Goal: Transaction & Acquisition: Purchase product/service

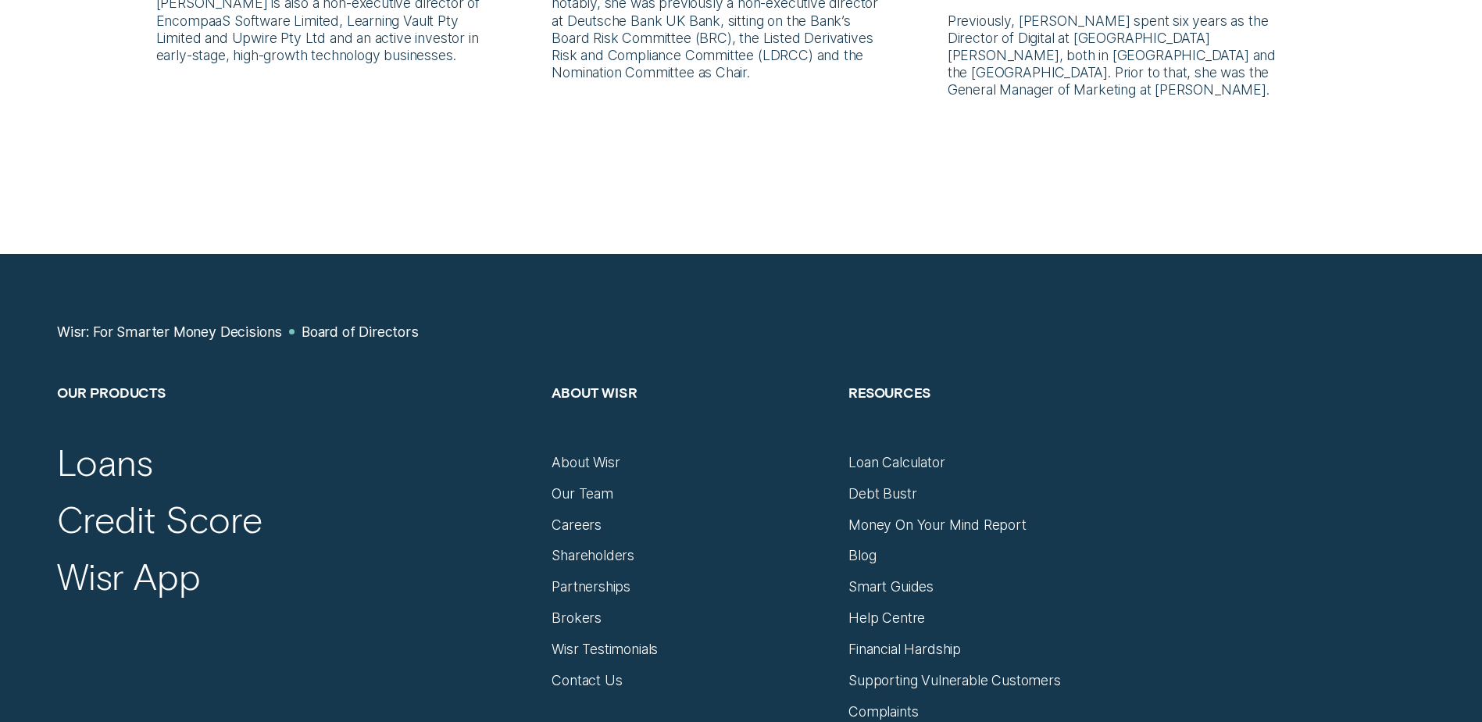
scroll to position [1562, 0]
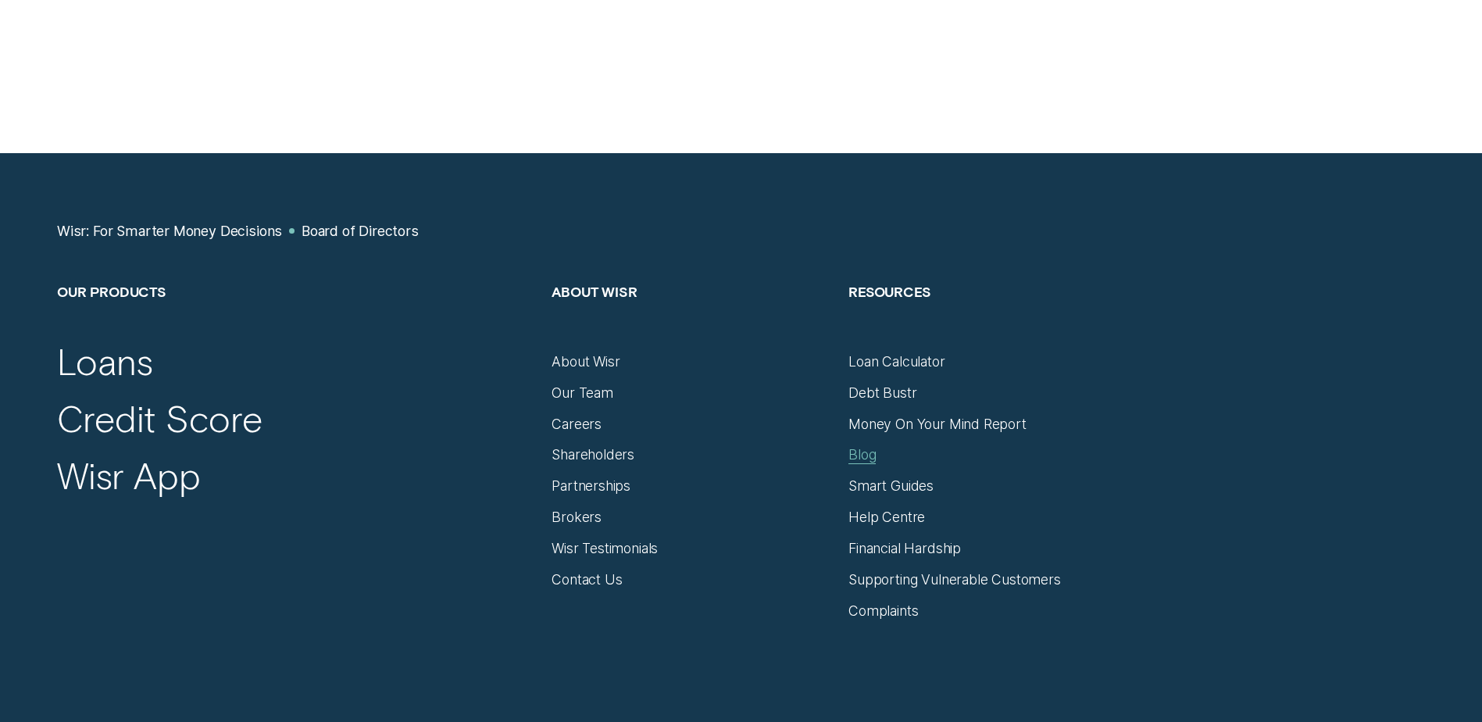
click at [866, 446] on div "Blog" at bounding box center [861, 454] width 27 height 17
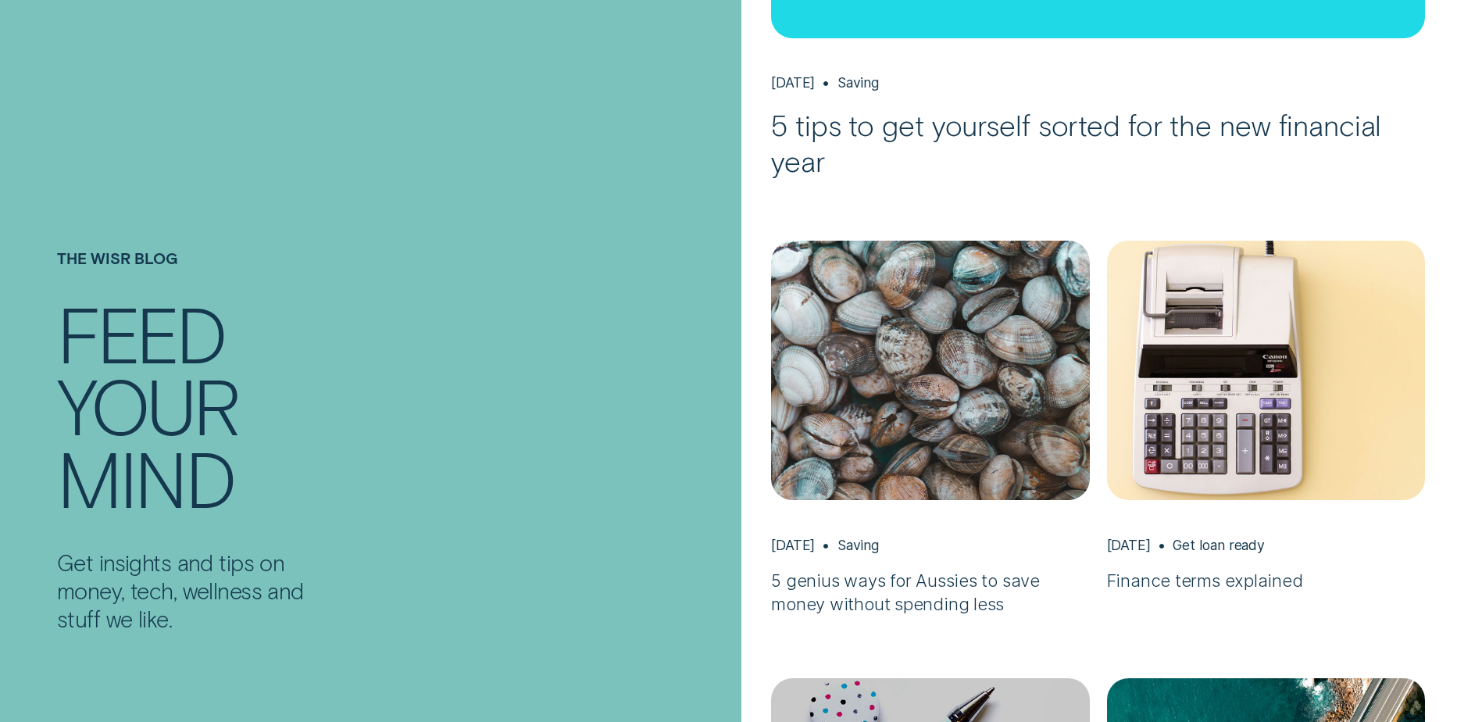
scroll to position [781, 0]
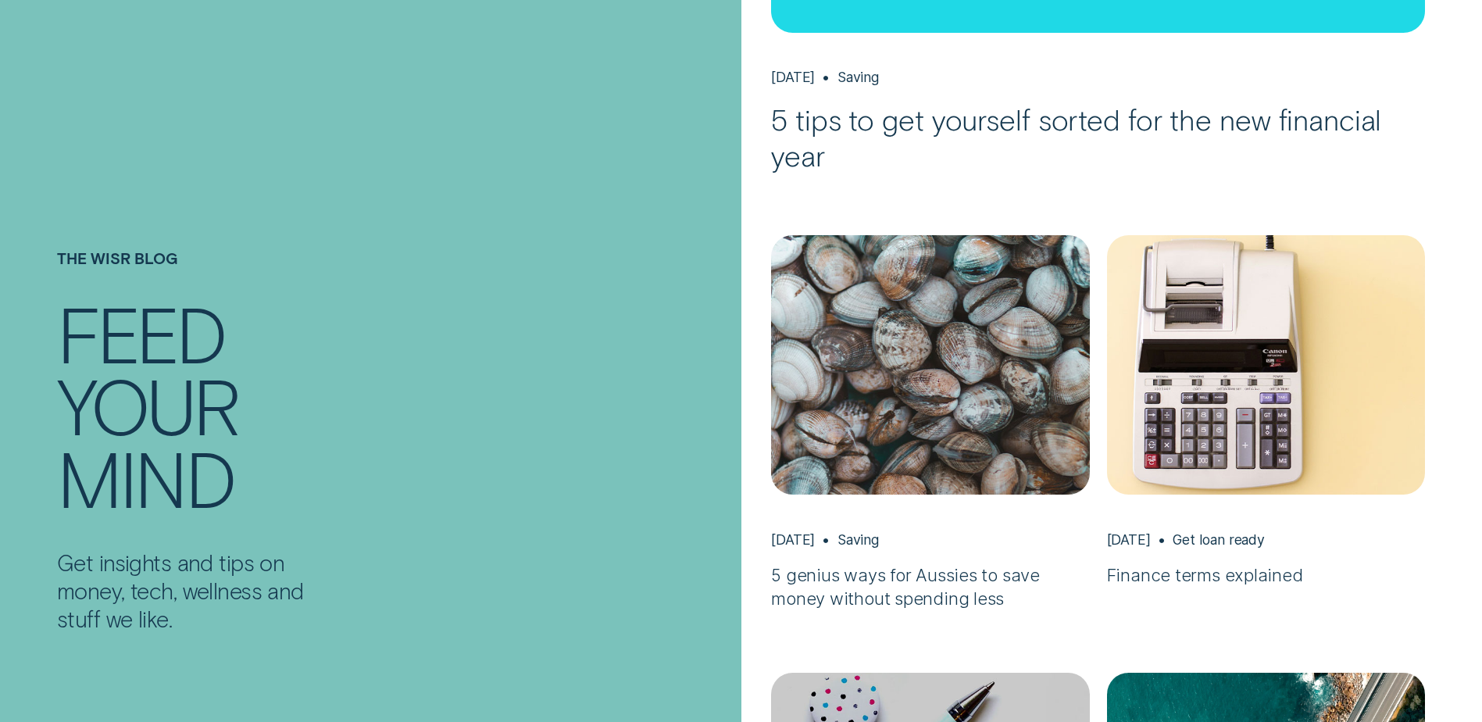
click at [789, 443] on img "5 genius ways for Aussies to save money without spending less, May 13 Saving" at bounding box center [930, 364] width 334 height 273
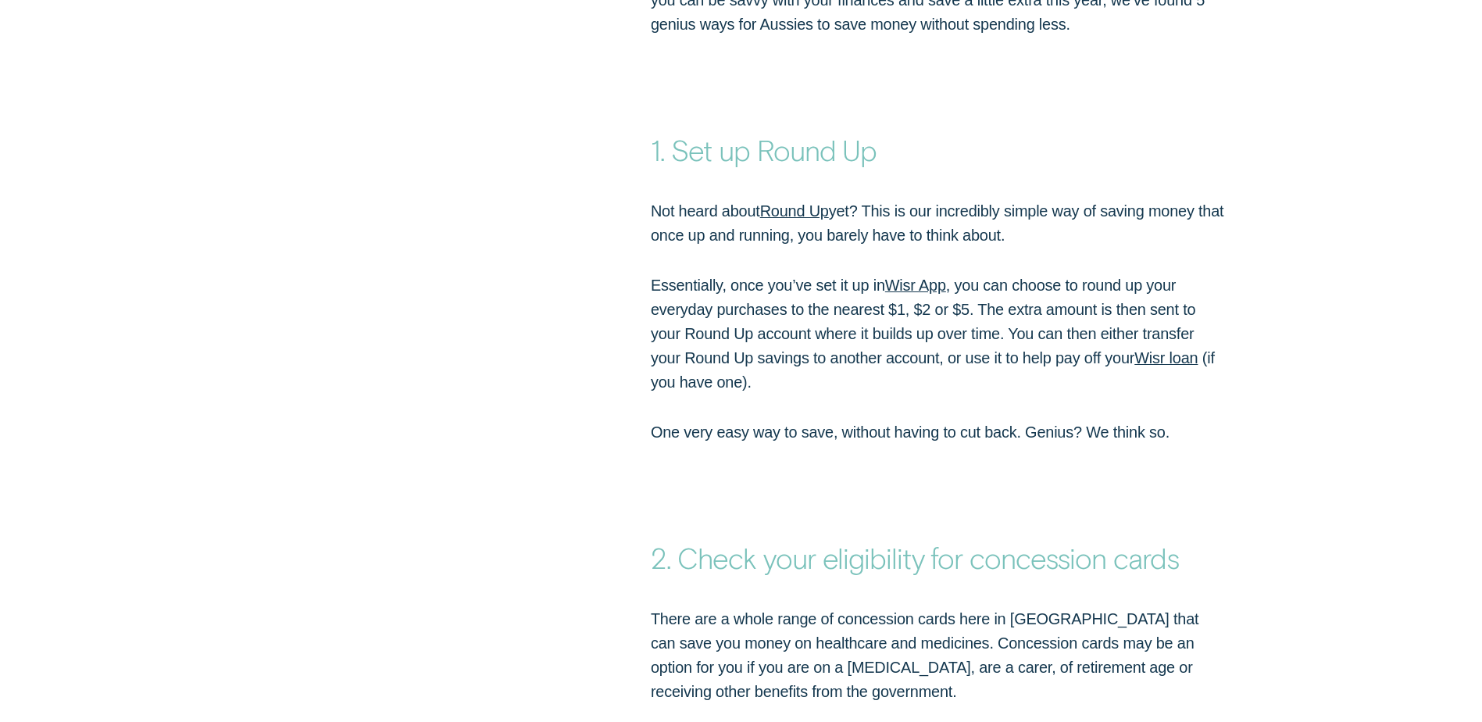
scroll to position [1640, 0]
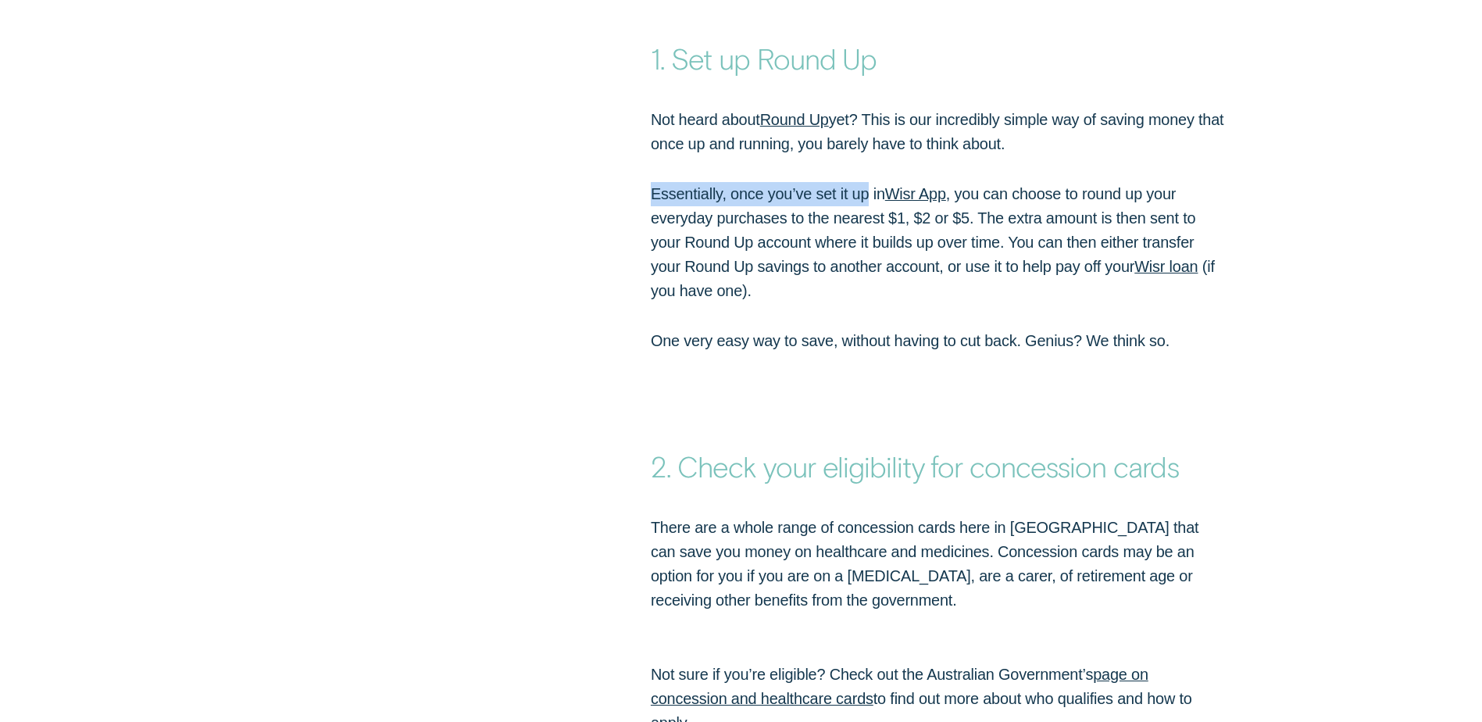
drag, startPoint x: 651, startPoint y: 158, endPoint x: 869, endPoint y: 147, distance: 219.0
click at [869, 182] on p "Essentially, once you’ve set it up in Wisr App , you can choose to round up you…" at bounding box center [939, 242] width 577 height 121
click at [1081, 185] on p "Essentially, once you’ve set it up in Wisr App , you can choose to round up you…" at bounding box center [939, 242] width 577 height 121
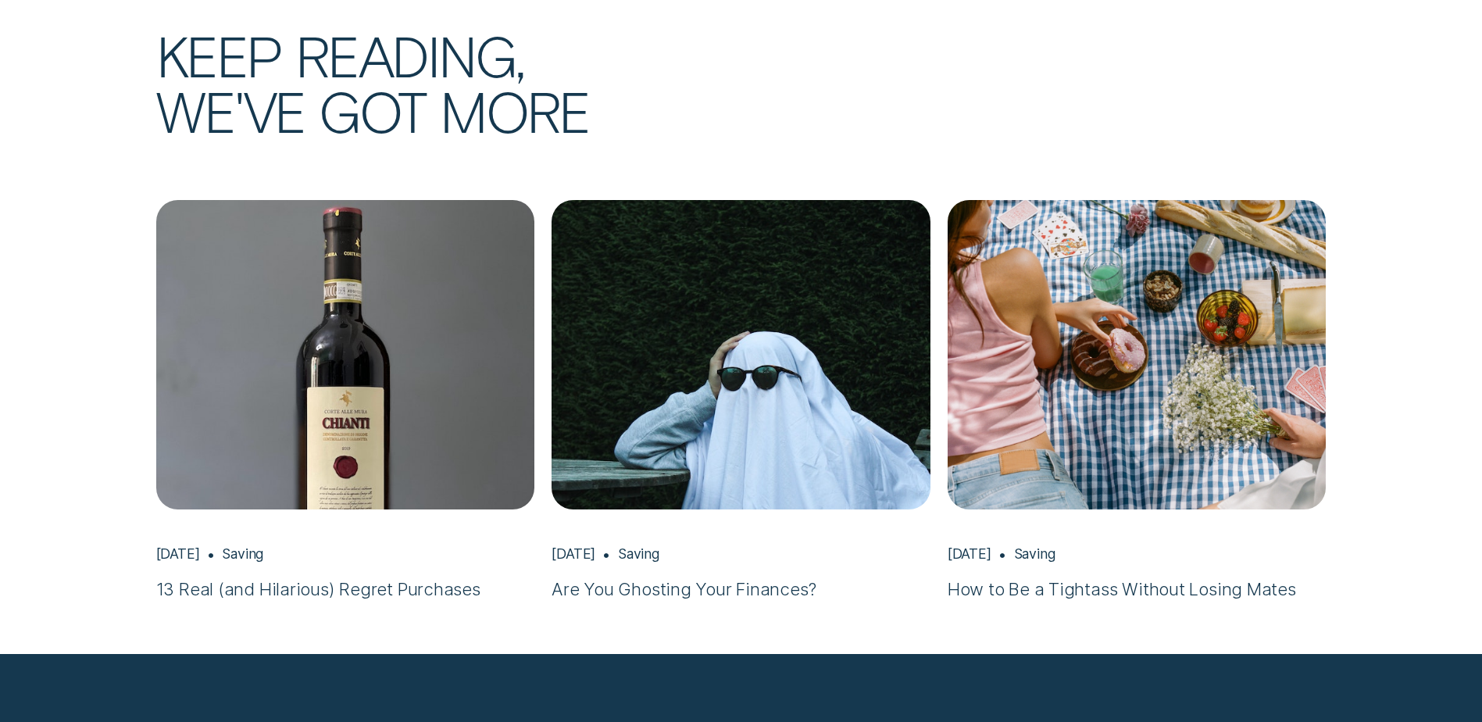
scroll to position [5625, 0]
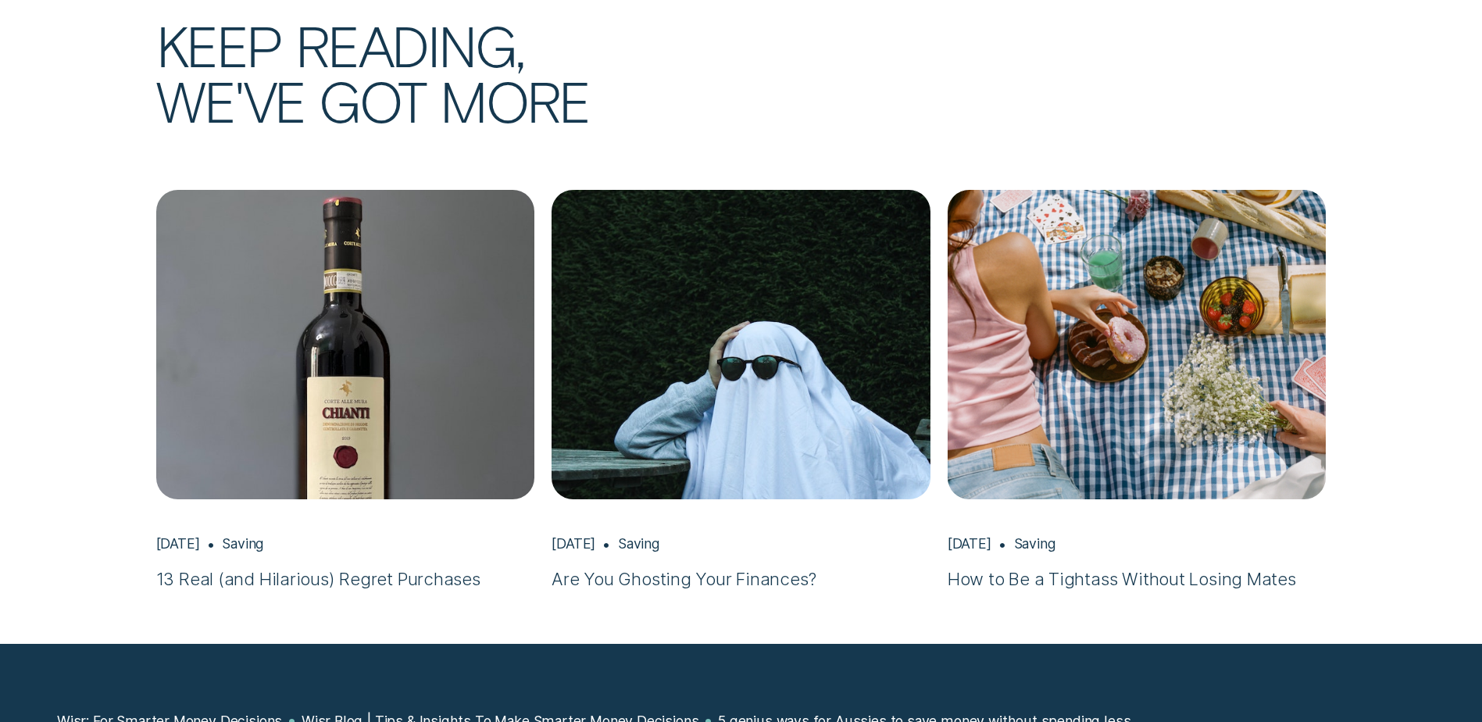
click at [1036, 249] on img "How to Be a Tightass Without Losing Mates, Apr 05 Saving" at bounding box center [1137, 344] width 398 height 324
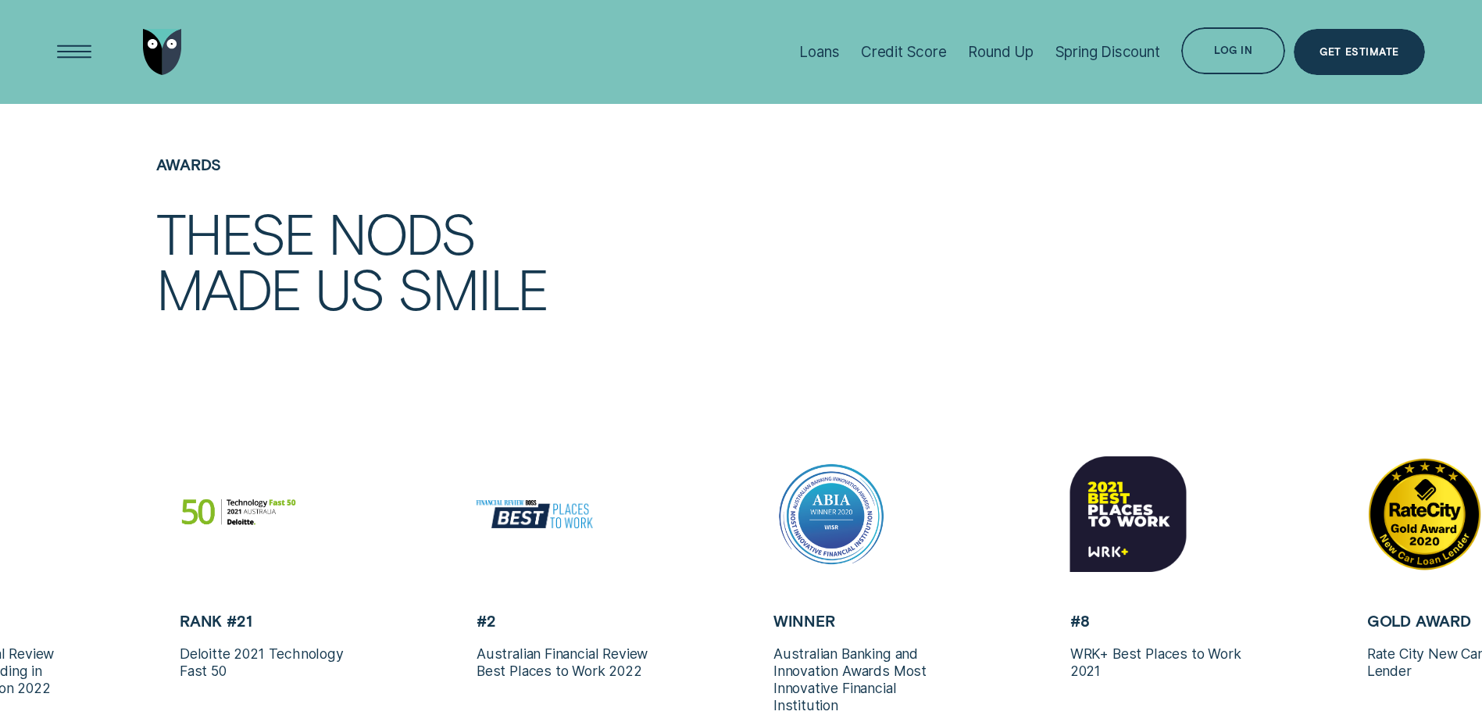
scroll to position [3750, 0]
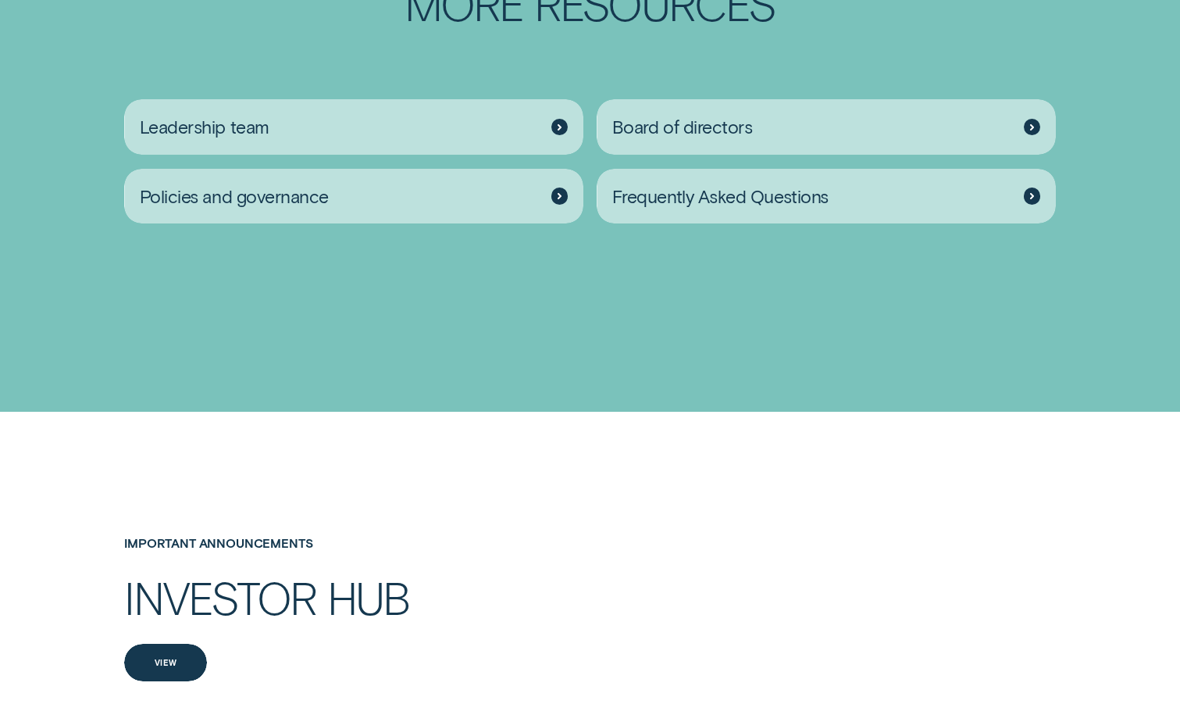
scroll to position [2187, 0]
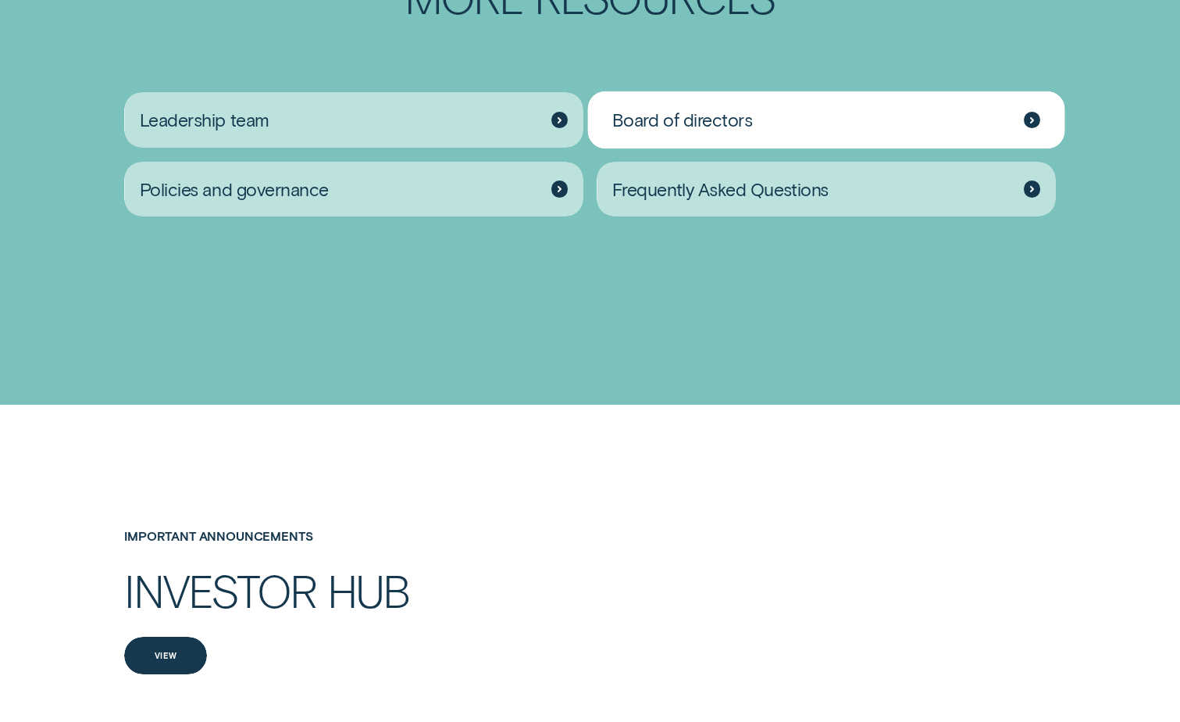
click at [683, 105] on div "Board of directors" at bounding box center [826, 119] width 459 height 55
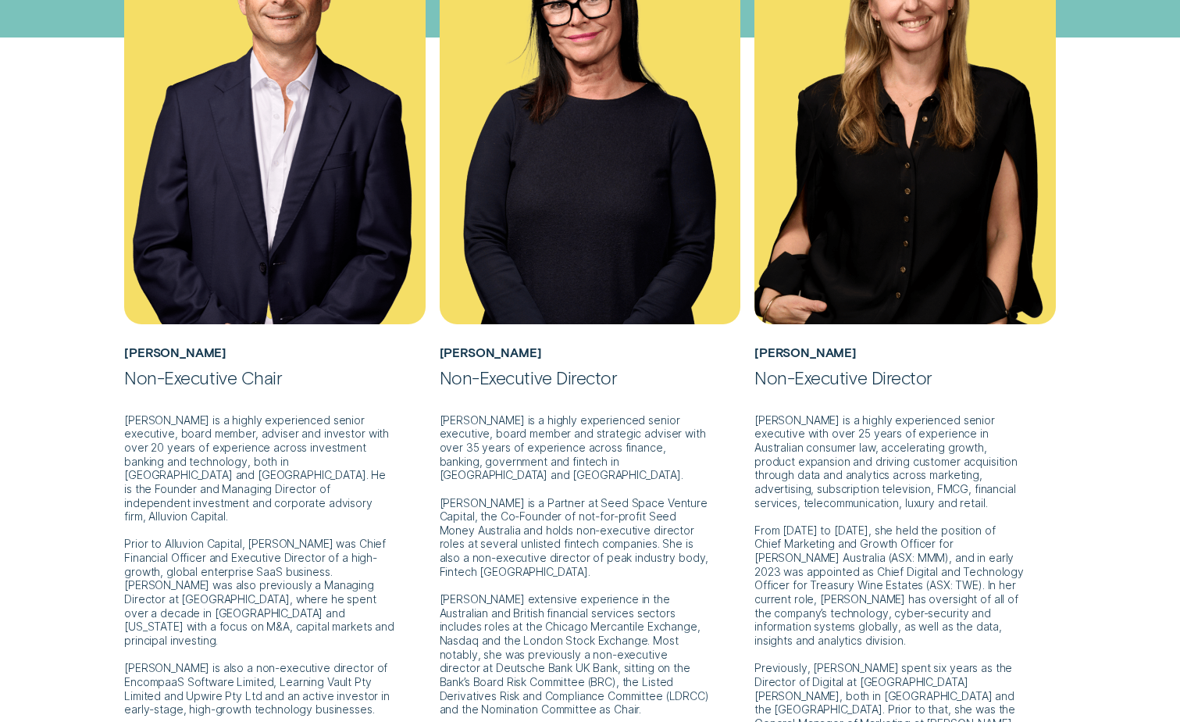
scroll to position [547, 0]
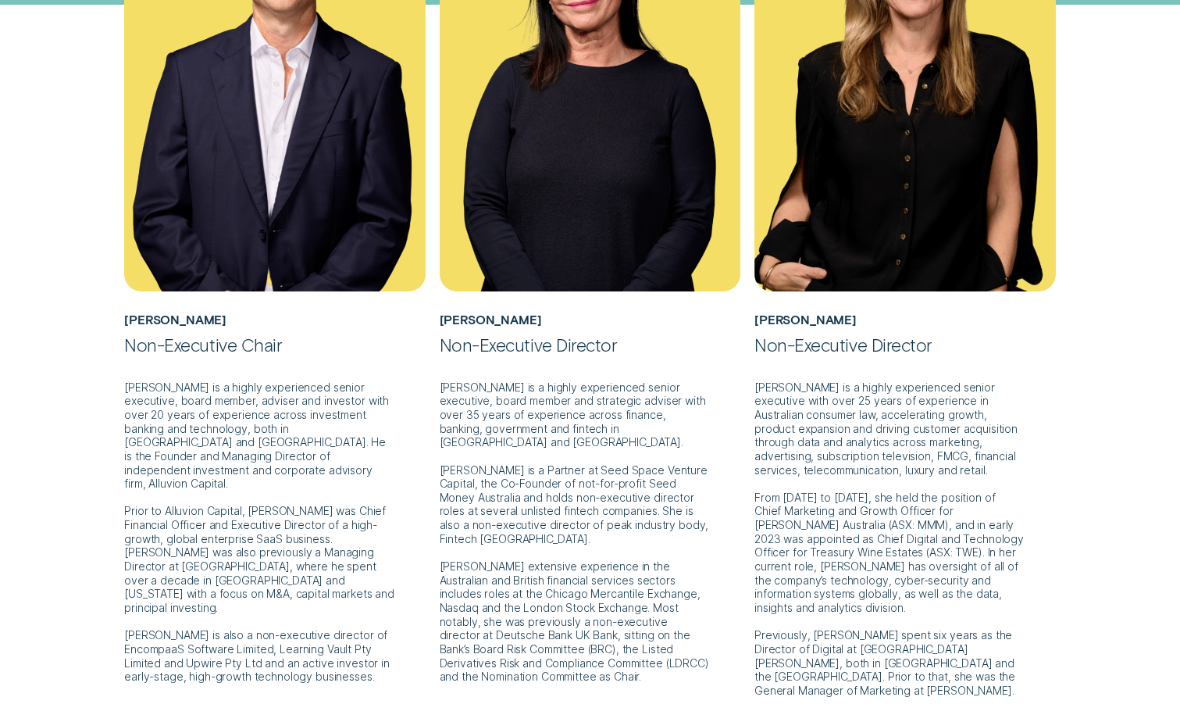
click at [212, 441] on p "[PERSON_NAME] is a highly experienced senior executive, board member, adviser a…" at bounding box center [275, 519] width 302 height 327
click at [686, 402] on p "Ms Lyall is a highly experienced senior executive, board member and strategic a…" at bounding box center [591, 519] width 302 height 327
click at [834, 491] on p "Ms Whitney is a highly experienced senior executive with over 25 years of exper…" at bounding box center [906, 526] width 302 height 341
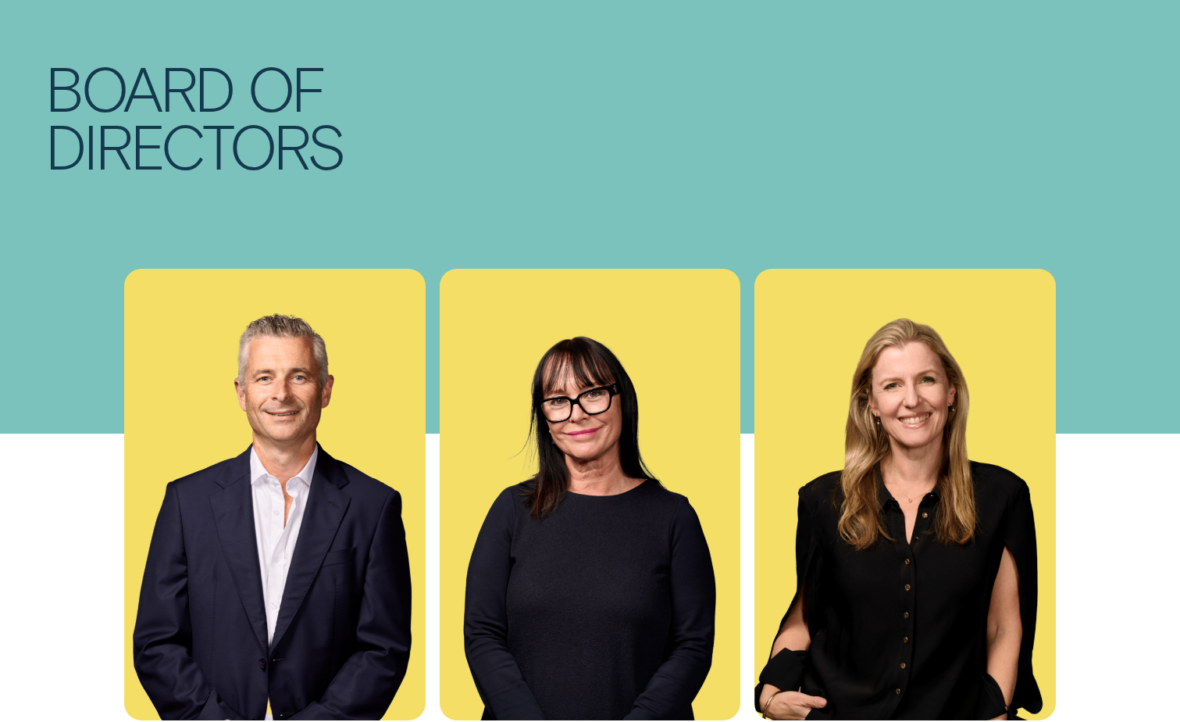
scroll to position [0, 0]
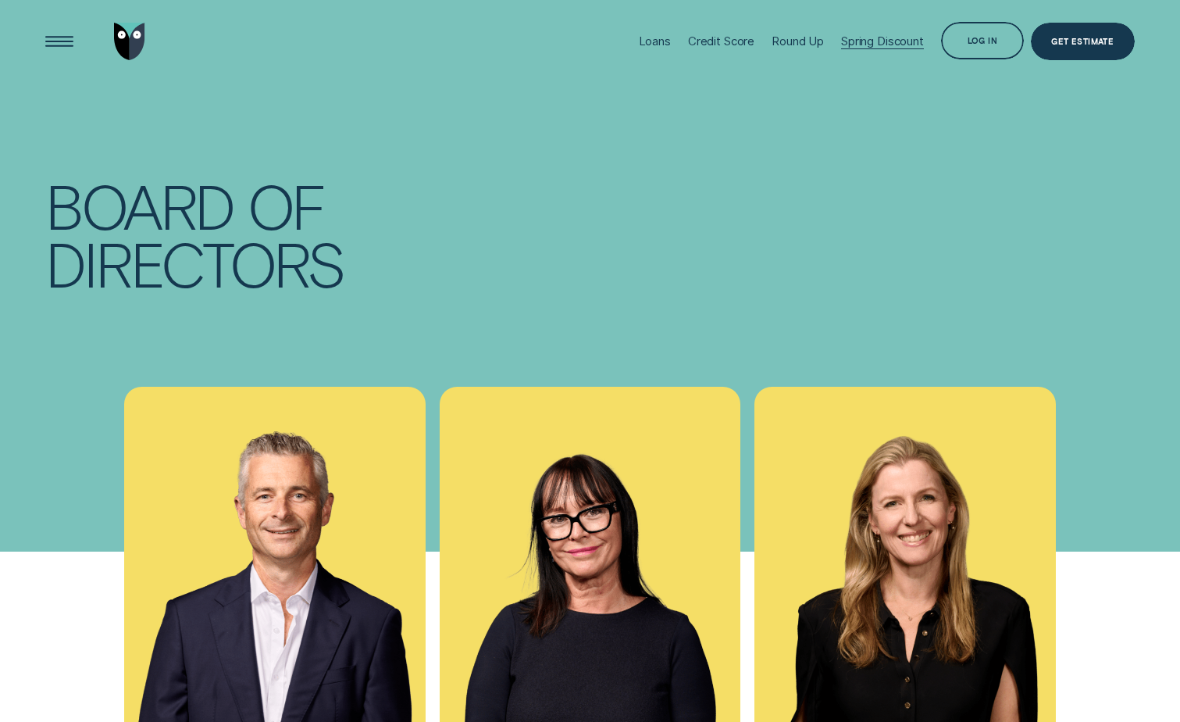
click at [855, 42] on div "Spring Discount" at bounding box center [882, 41] width 83 height 15
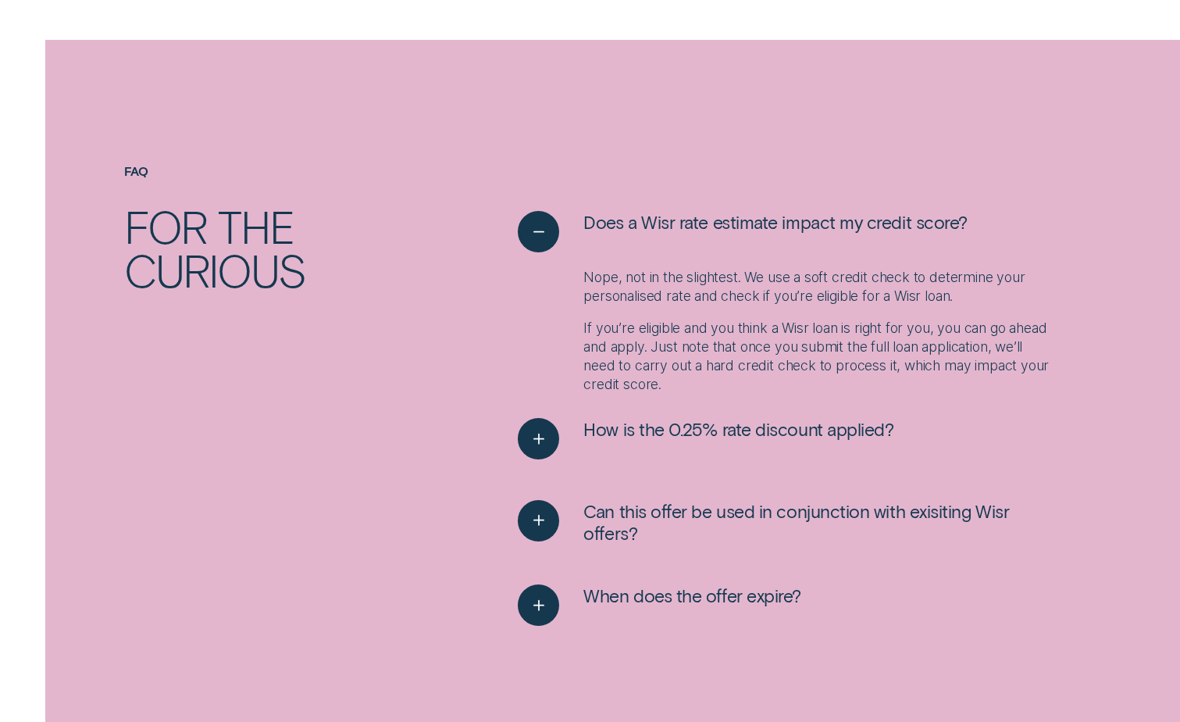
scroll to position [1797, 0]
click at [532, 452] on div "See more" at bounding box center [539, 437] width 42 height 42
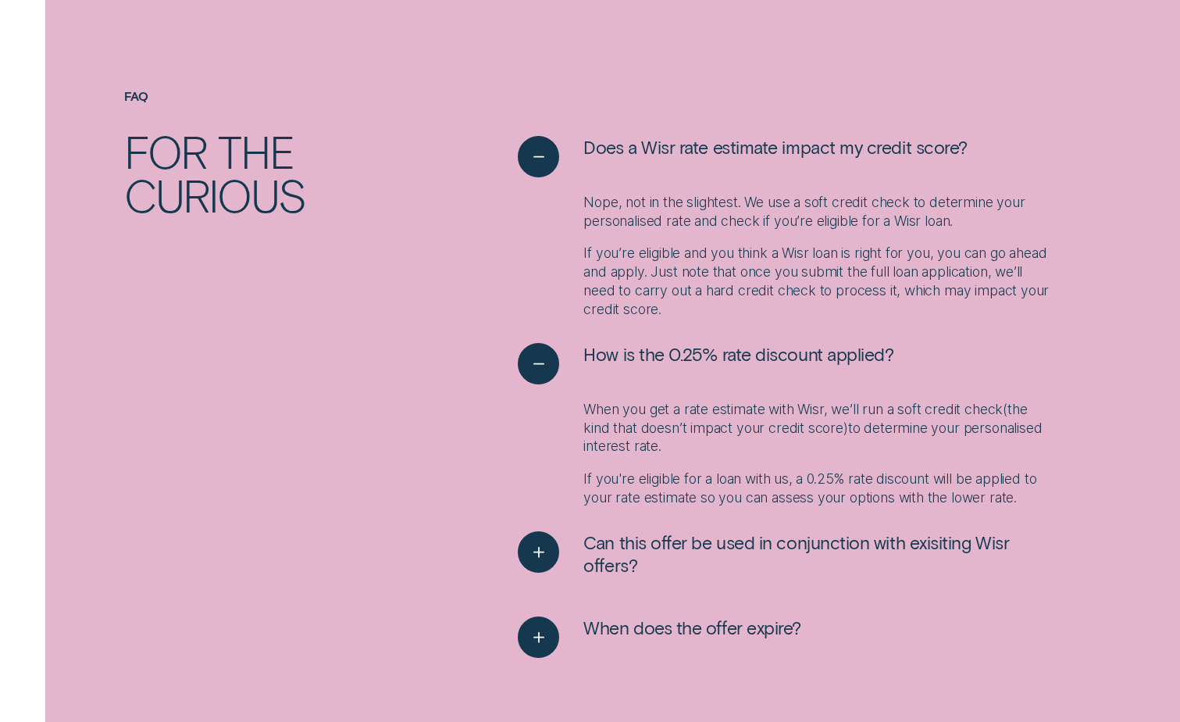
scroll to position [1953, 0]
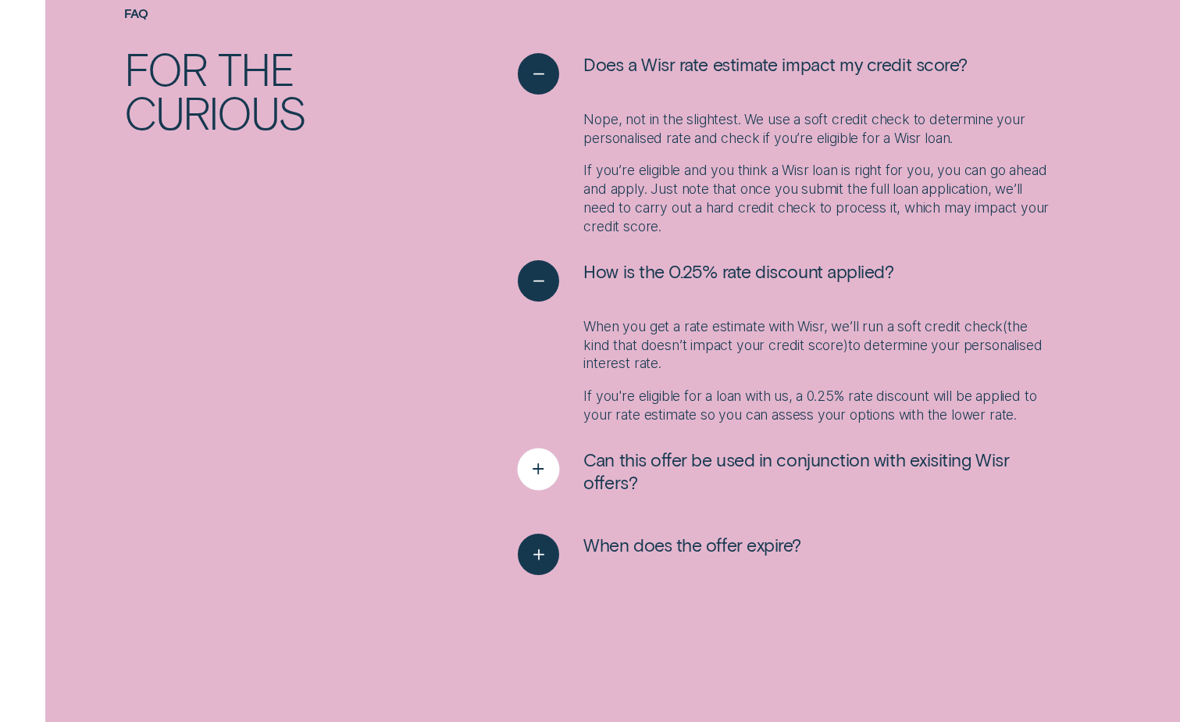
click at [537, 468] on icon "See more" at bounding box center [538, 470] width 21 height 24
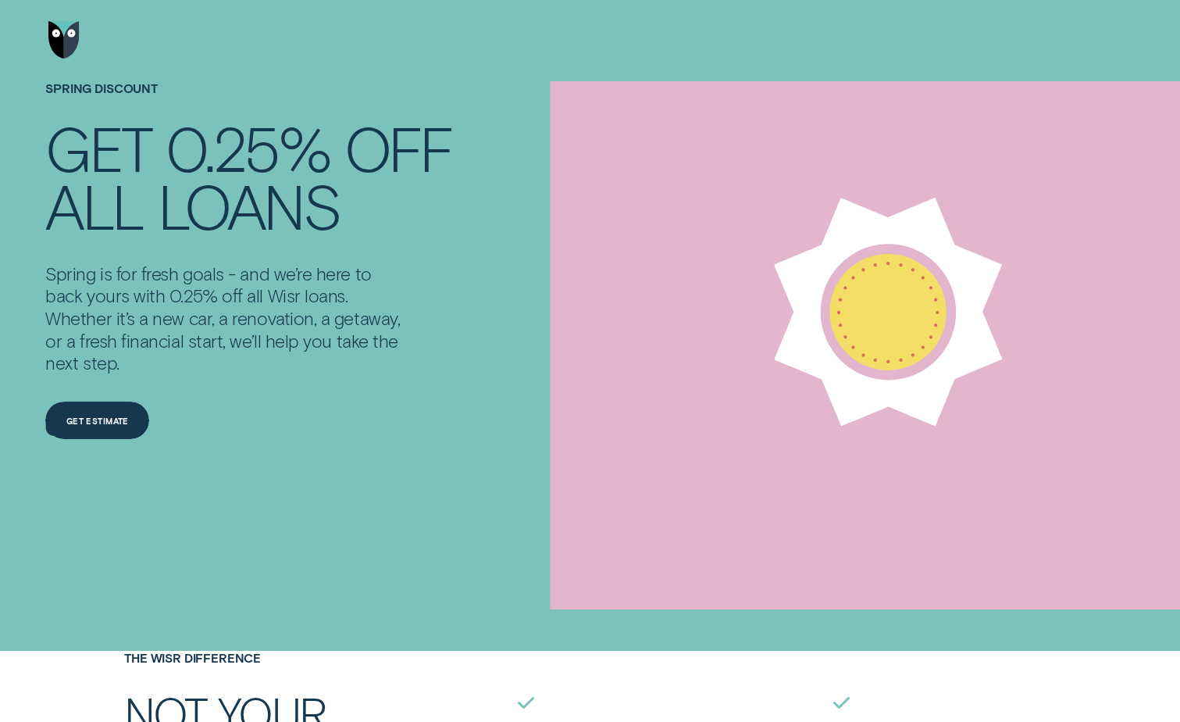
scroll to position [0, 0]
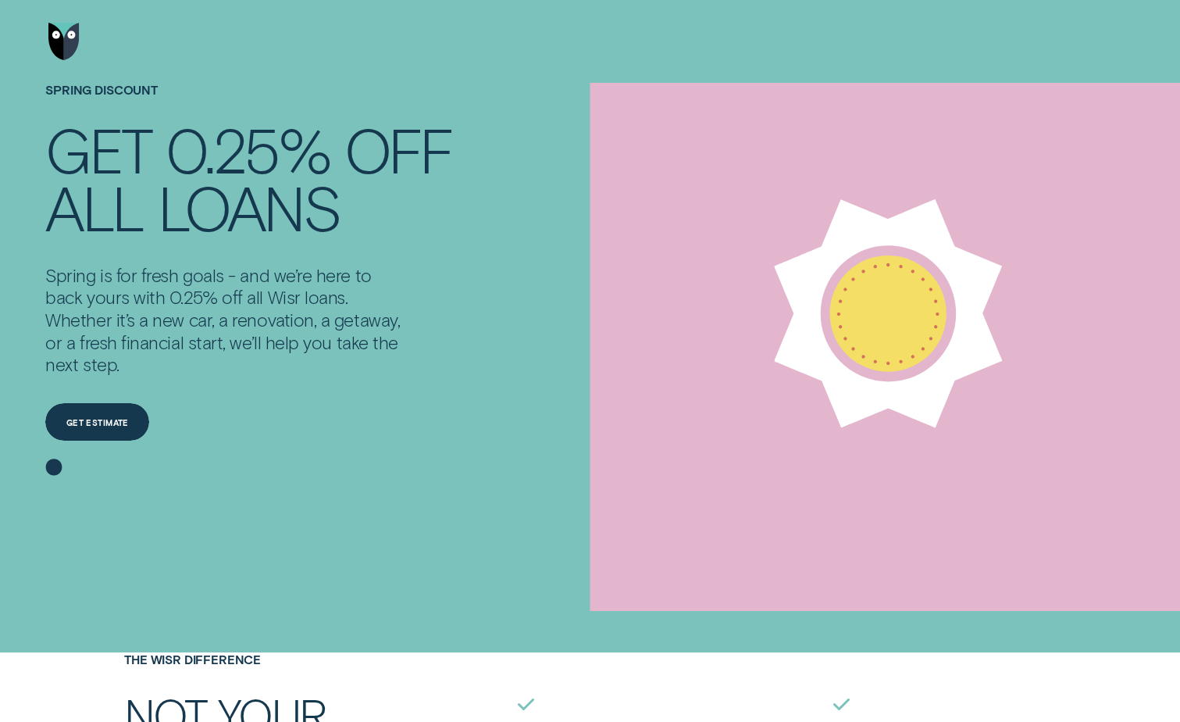
click at [72, 38] on img "Go to home page" at bounding box center [63, 41] width 31 height 37
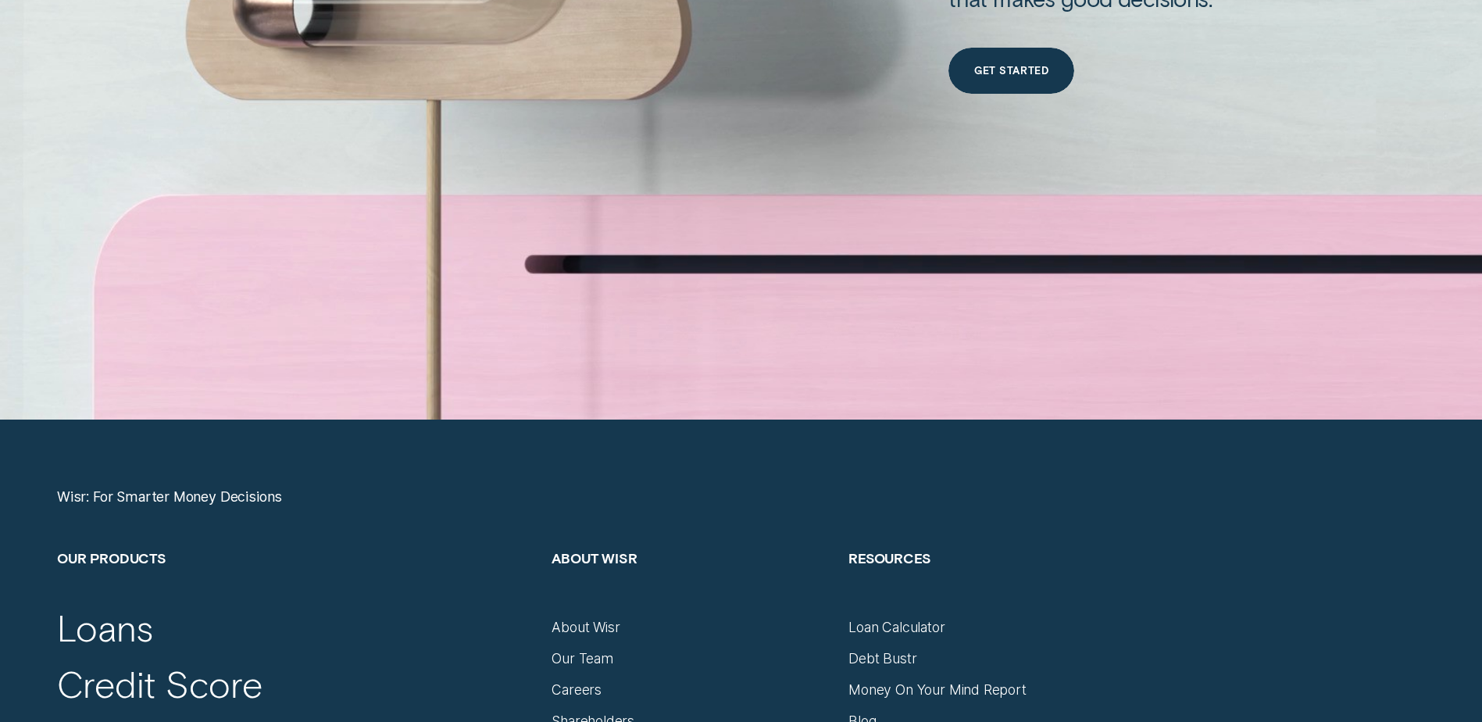
scroll to position [6540, 0]
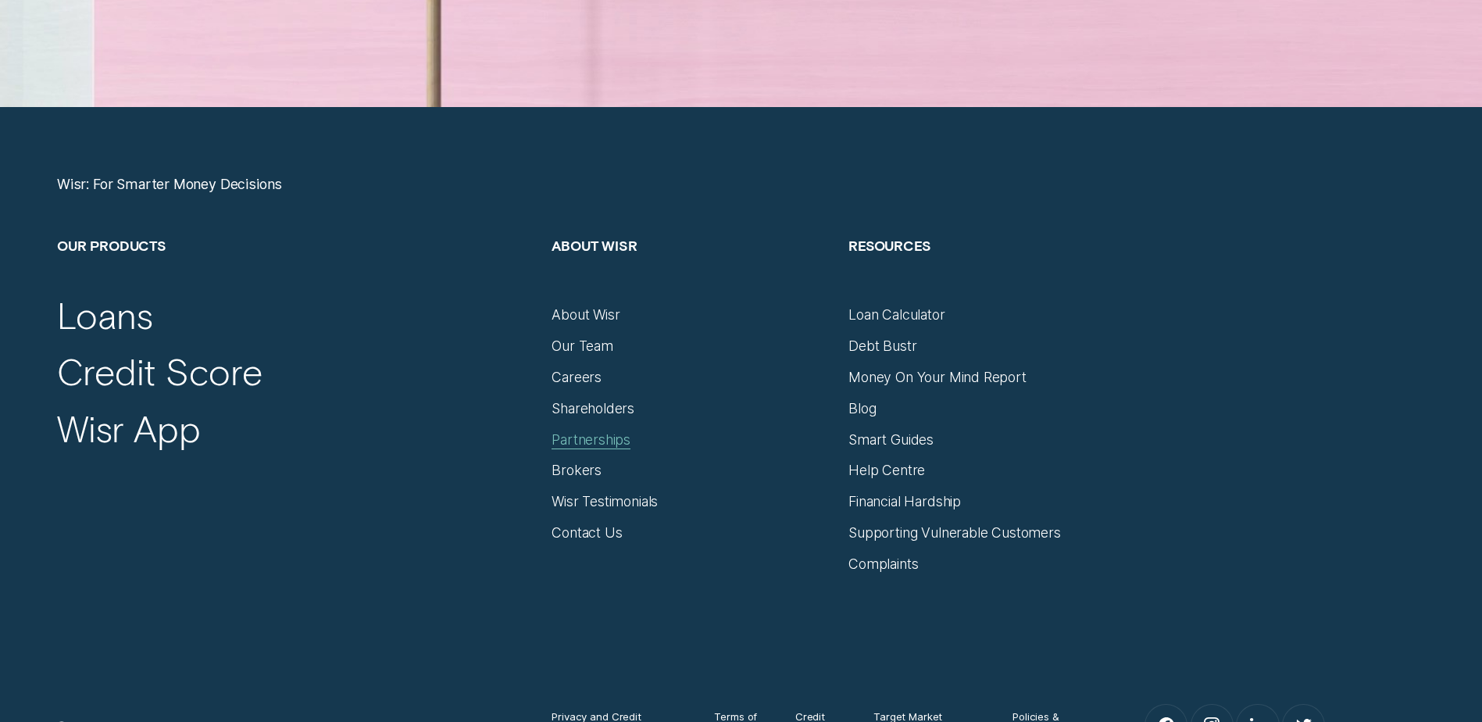
click at [583, 434] on div "Partnerships" at bounding box center [591, 439] width 79 height 17
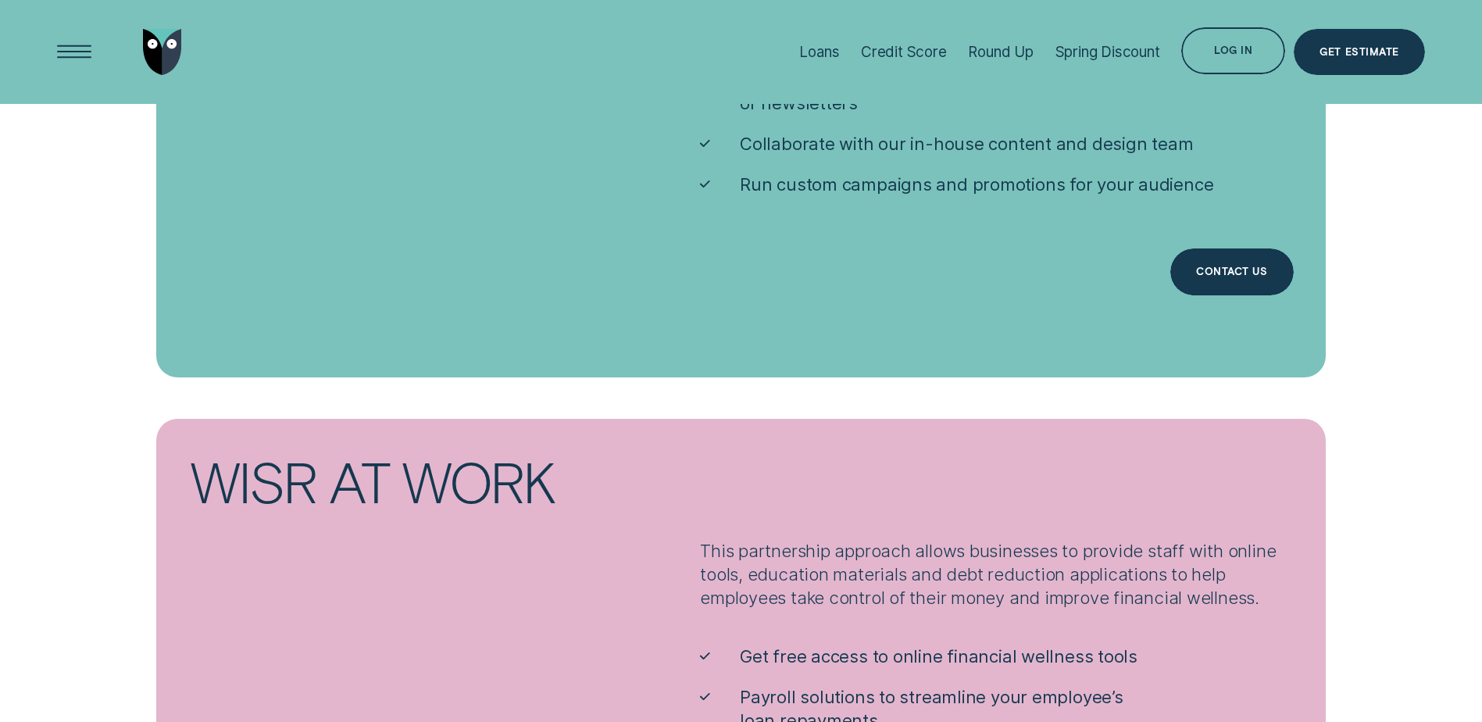
scroll to position [2656, 0]
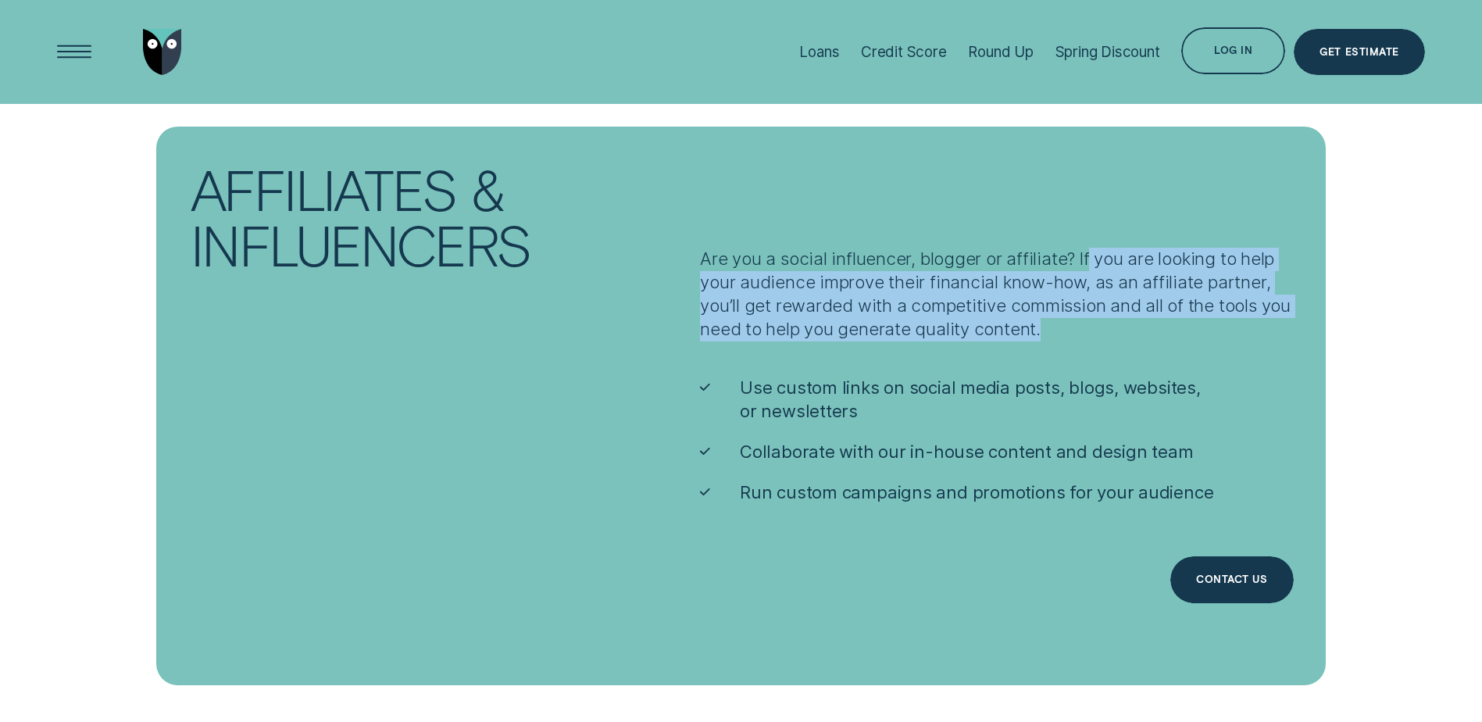
drag, startPoint x: 1035, startPoint y: 256, endPoint x: 1180, endPoint y: 327, distance: 161.4
click at [1180, 327] on p "Are you a social influencer, blogger or affiliate? If you are looking to help y…" at bounding box center [996, 295] width 593 height 94
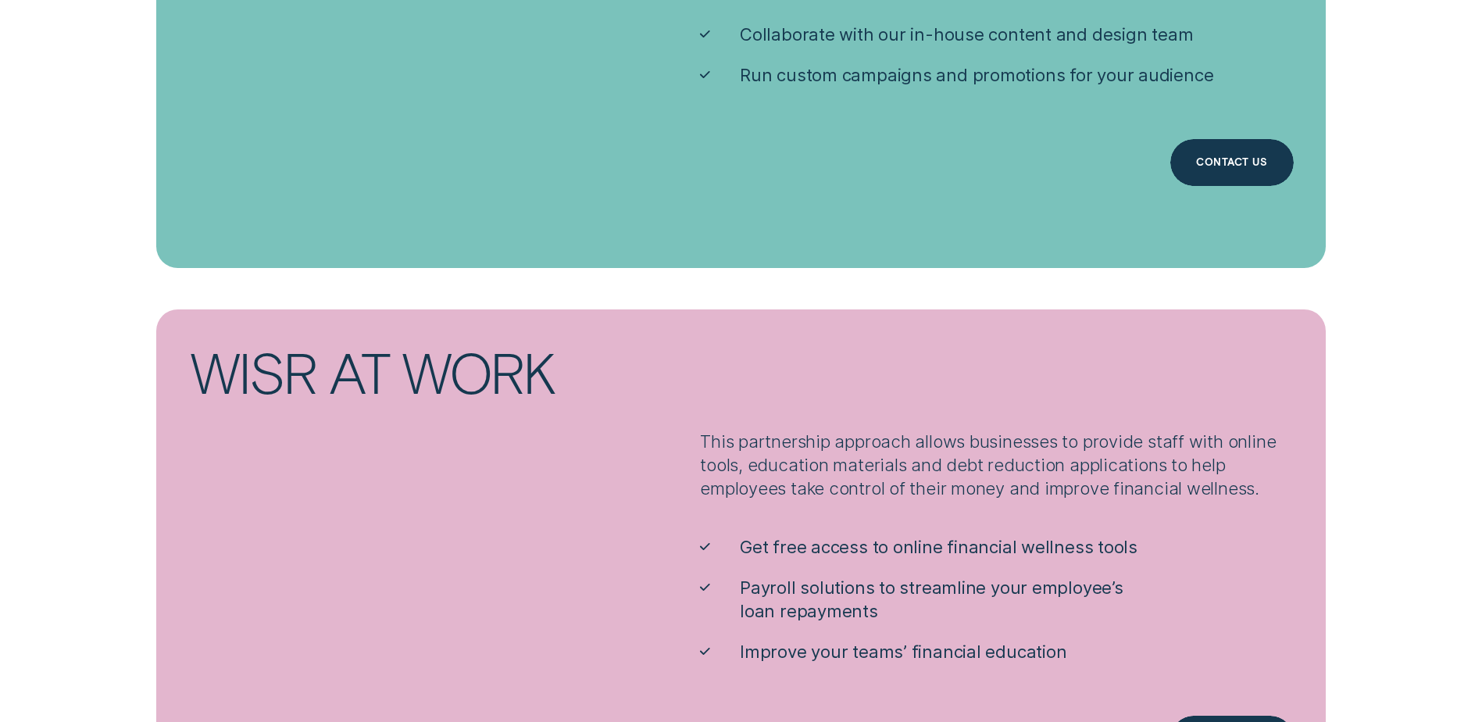
scroll to position [3281, 0]
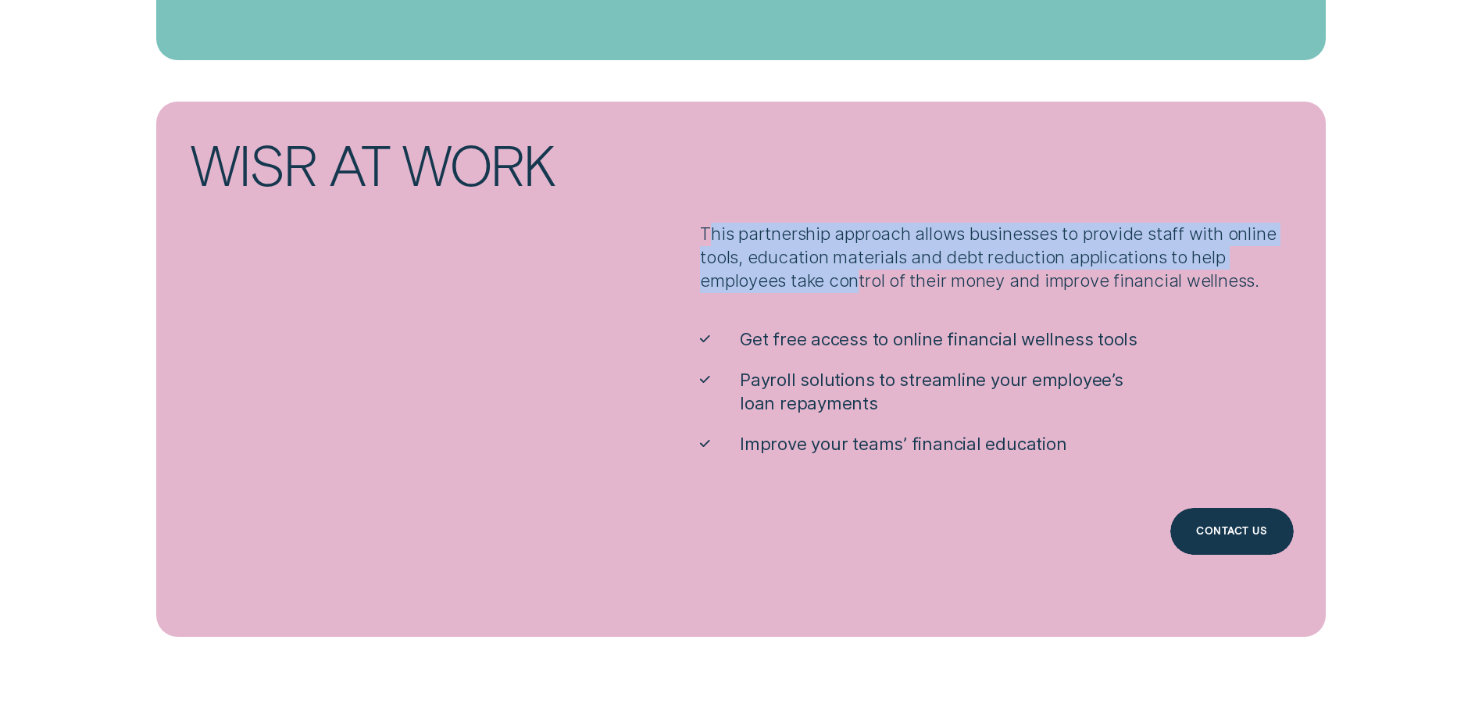
drag, startPoint x: 658, startPoint y: 230, endPoint x: 807, endPoint y: 282, distance: 158.1
click at [807, 282] on p "This partnership approach allows businesses to provide staff with online tools,…" at bounding box center [996, 258] width 593 height 70
click at [809, 288] on p "This partnership approach allows businesses to provide staff with online tools,…" at bounding box center [996, 258] width 593 height 70
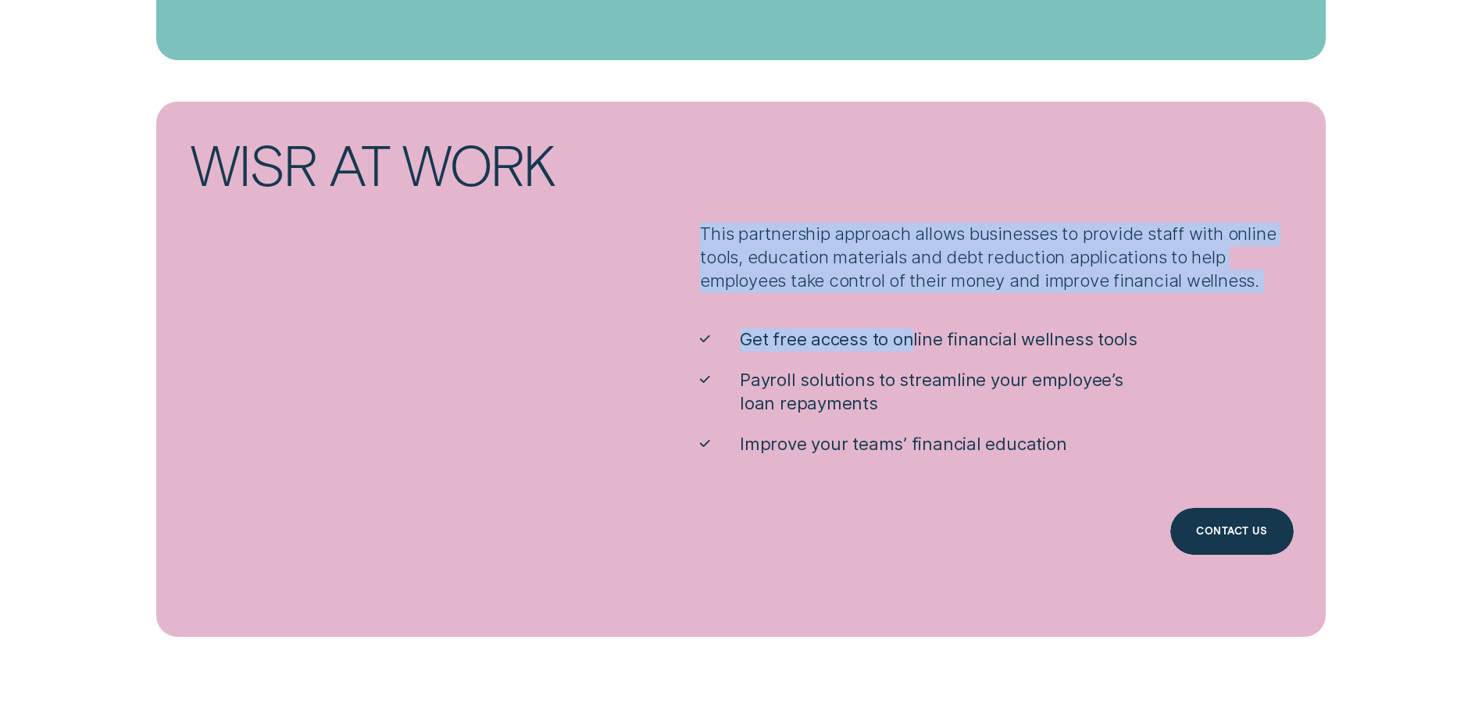
drag, startPoint x: 648, startPoint y: 229, endPoint x: 862, endPoint y: 303, distance: 227.3
click at [862, 303] on div "This partnership approach allows businesses to provide staff with online tools,…" at bounding box center [1037, 369] width 693 height 535
drag, startPoint x: 862, startPoint y: 303, endPoint x: 848, endPoint y: 288, distance: 21.0
click at [848, 288] on p "This partnership approach allows businesses to provide staff with online tools,…" at bounding box center [996, 258] width 593 height 70
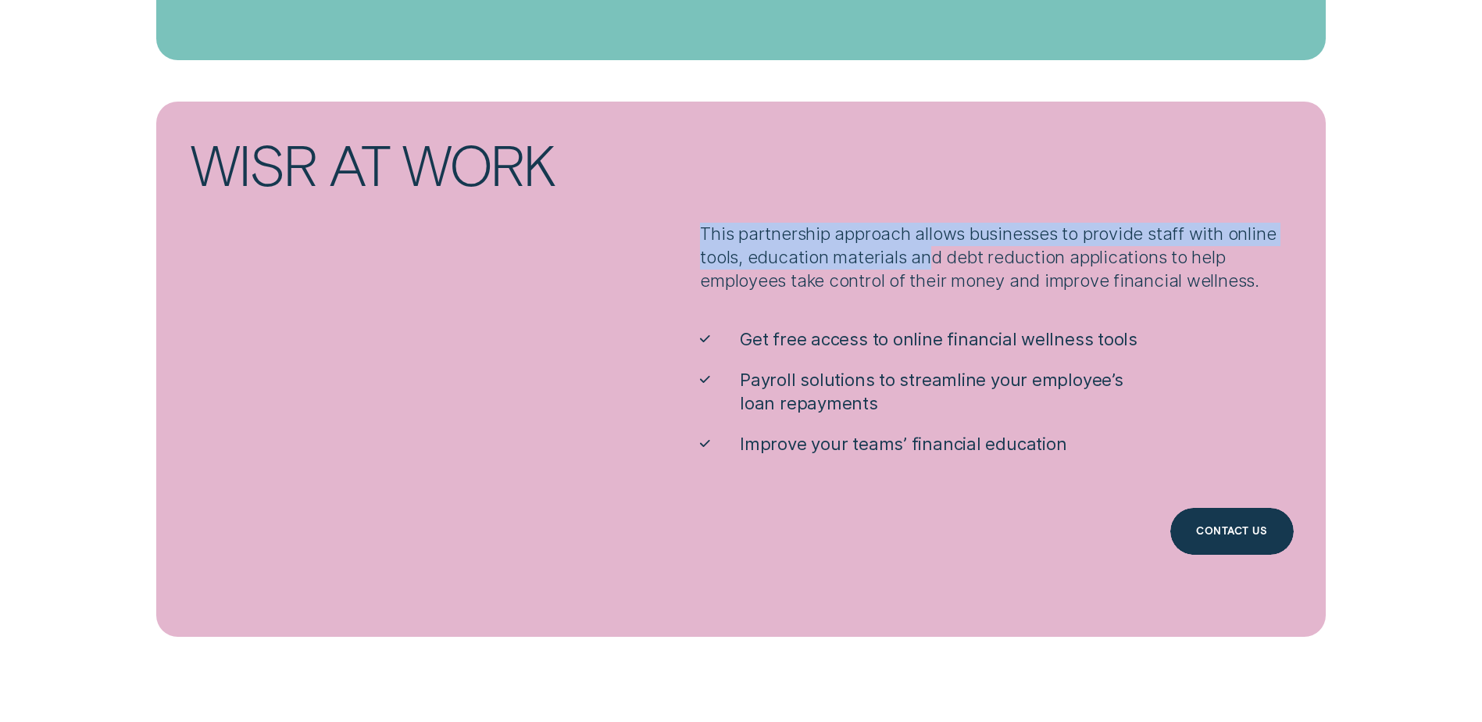
drag, startPoint x: 652, startPoint y: 232, endPoint x: 875, endPoint y: 248, distance: 223.2
click at [875, 248] on p "This partnership approach allows businesses to provide staff with online tools,…" at bounding box center [996, 258] width 593 height 70
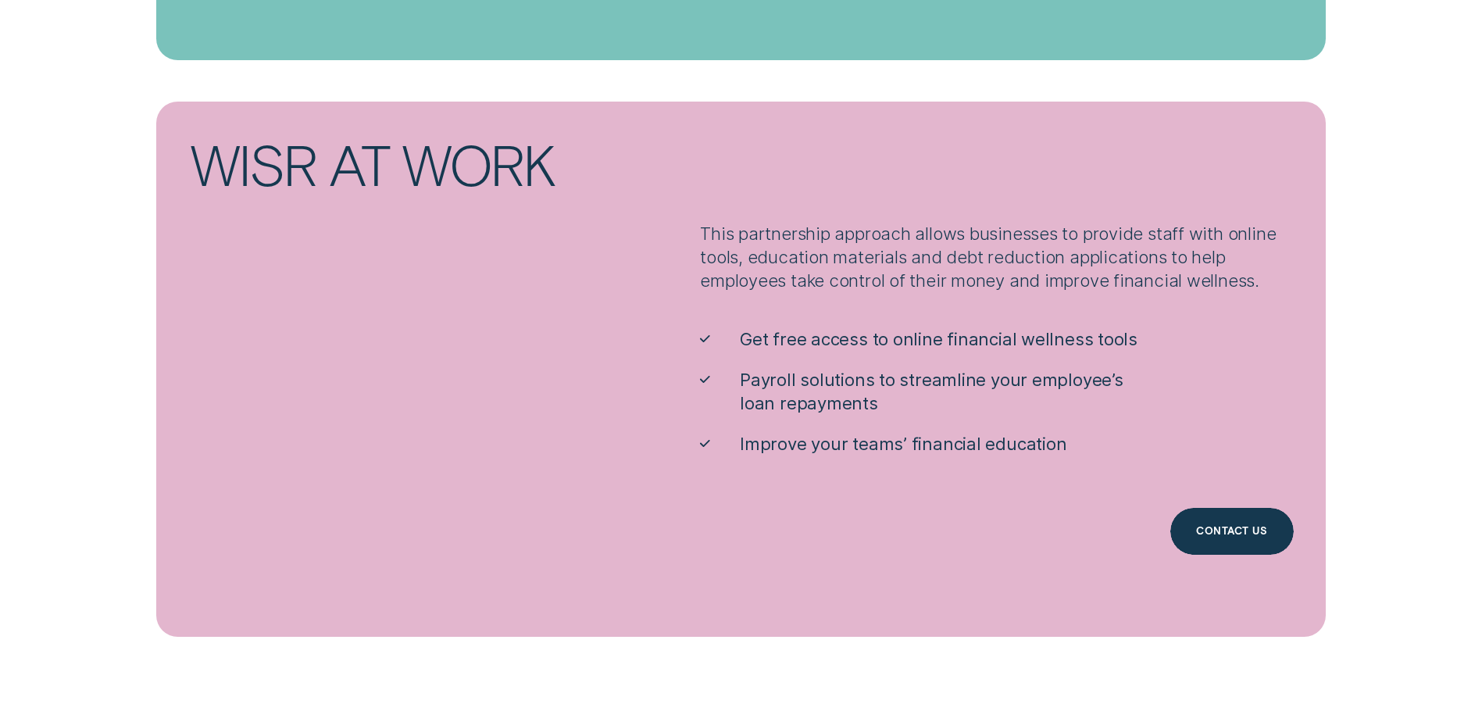
click at [862, 309] on div "This partnership approach allows businesses to provide staff with online tools,…" at bounding box center [1037, 369] width 675 height 535
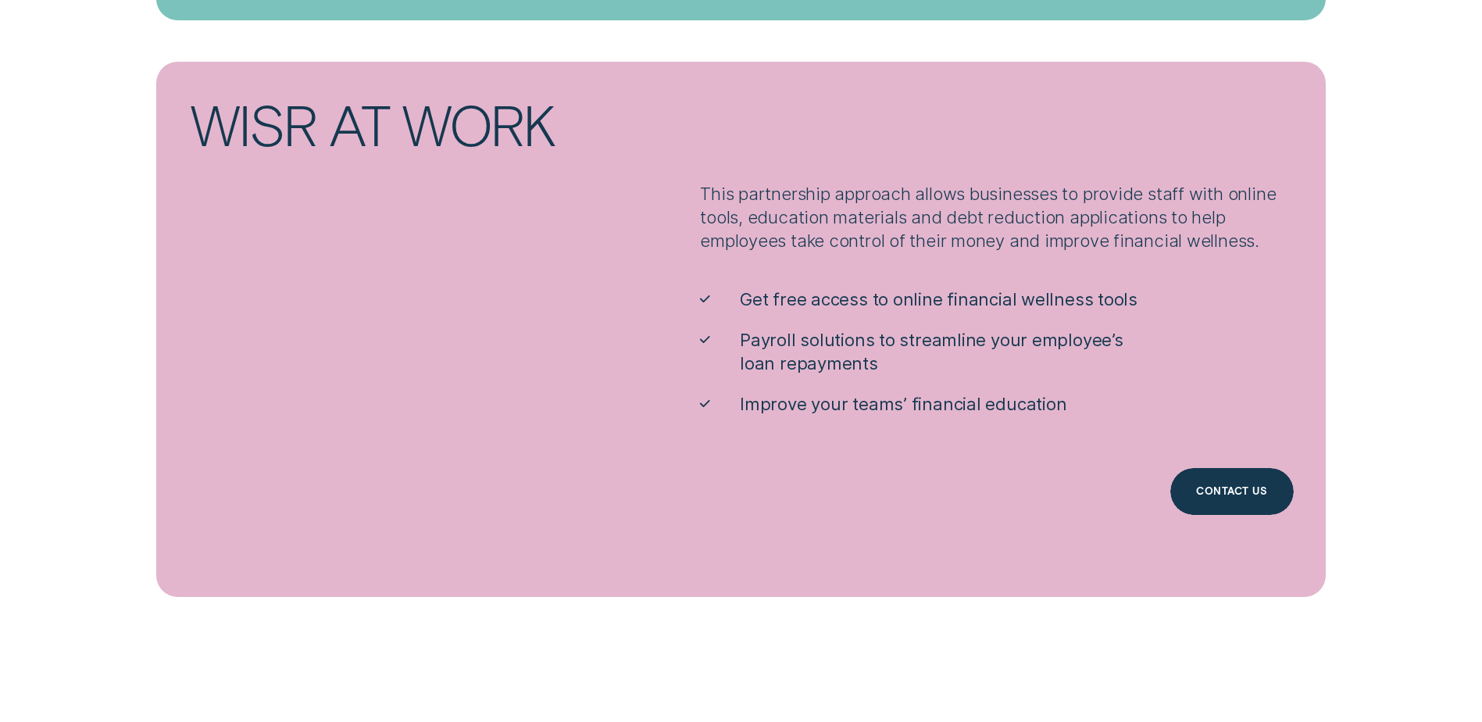
scroll to position [3359, 0]
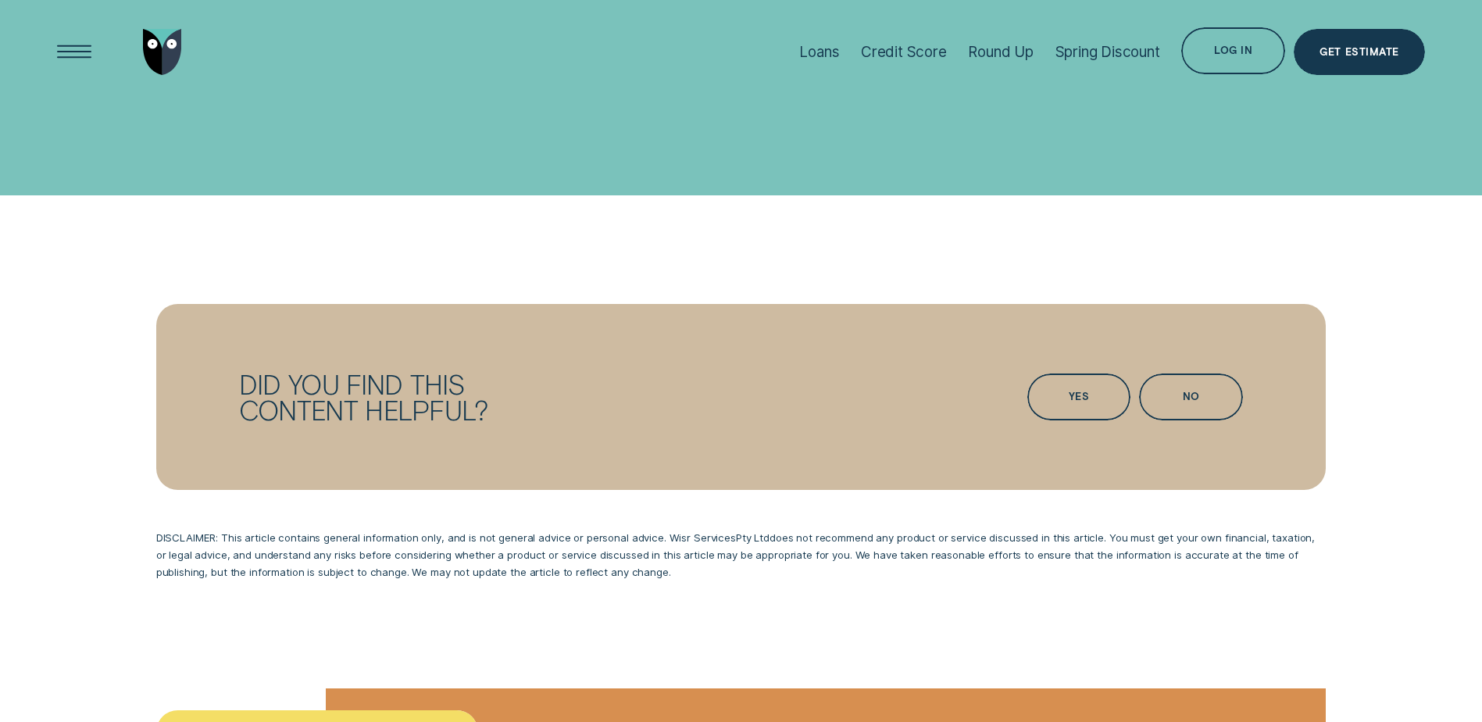
scroll to position [4609, 0]
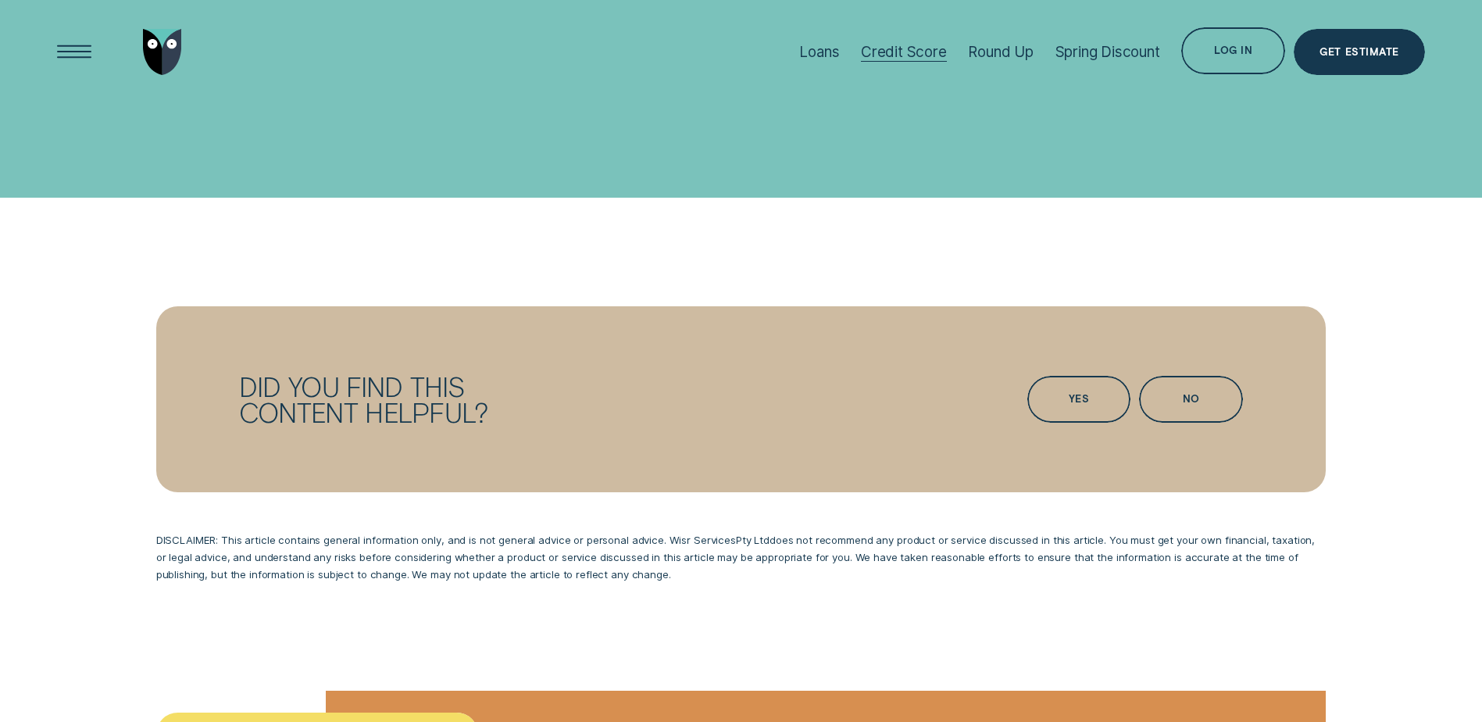
click at [912, 61] on div at bounding box center [904, 61] width 86 height 1
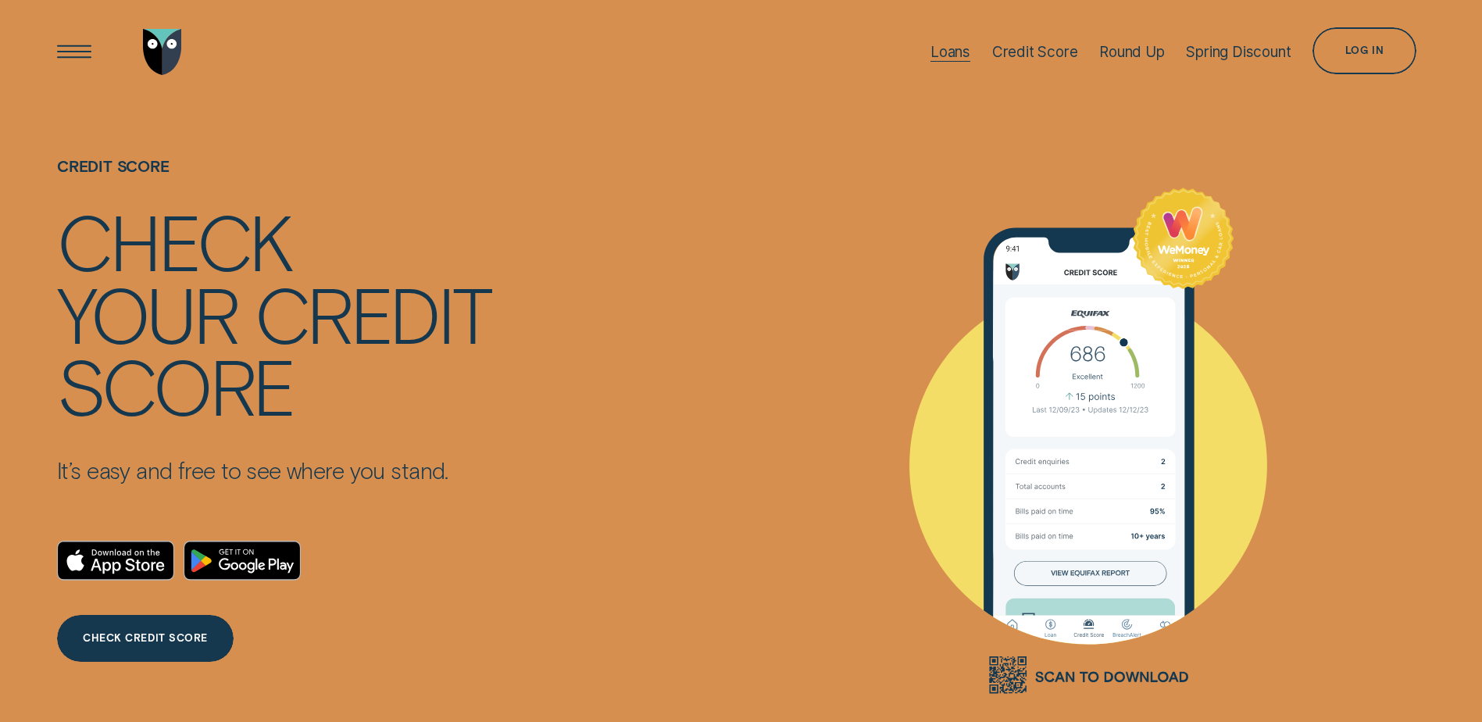
click at [946, 54] on div "Loans" at bounding box center [950, 52] width 40 height 18
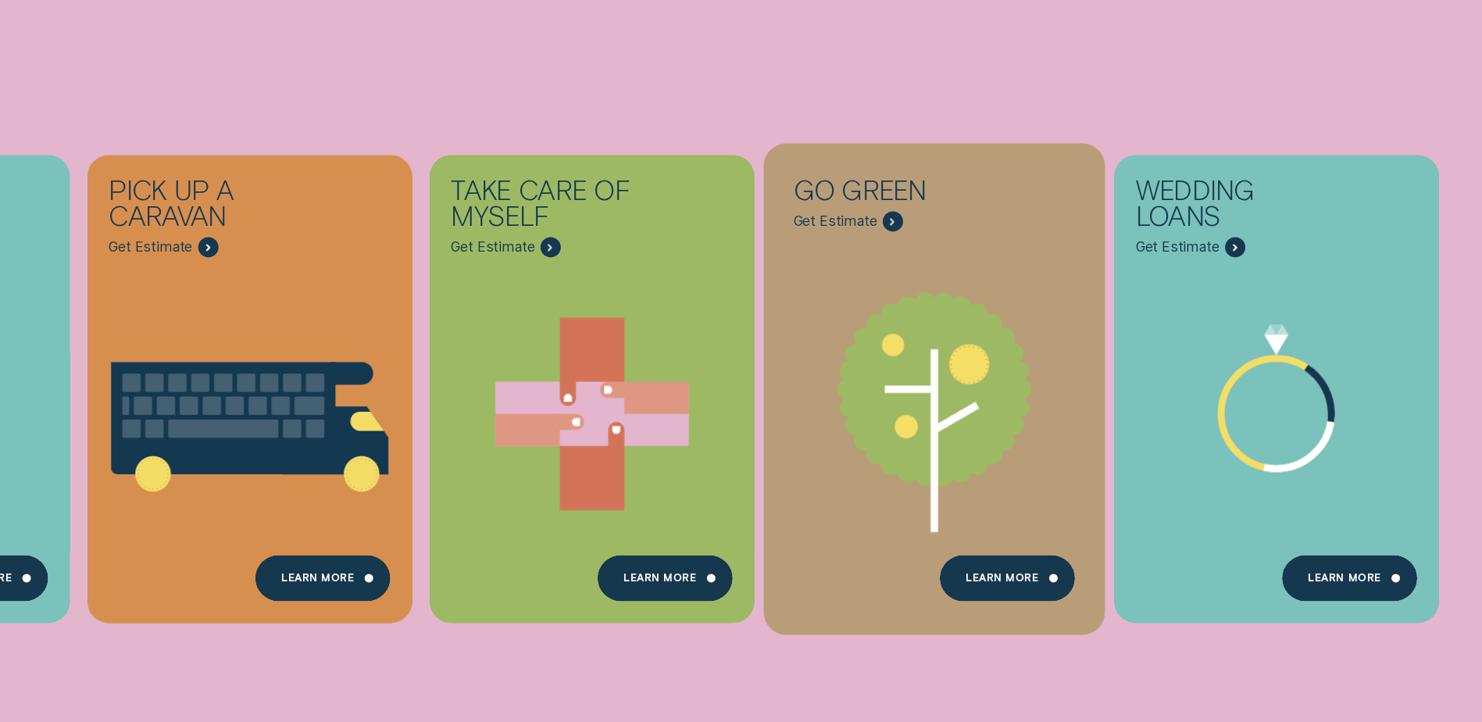
scroll to position [703, 0]
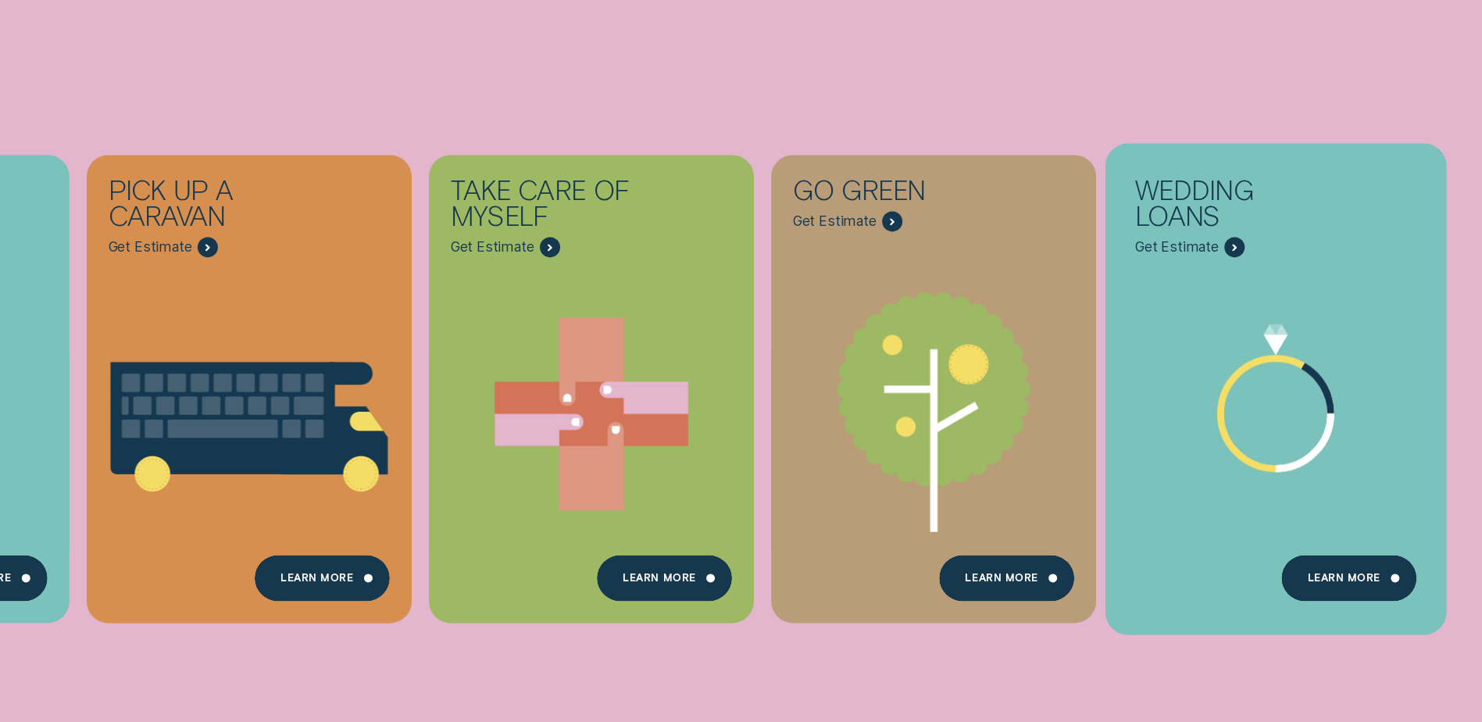
click at [1224, 243] on div "Wedding Loans - Learn more" at bounding box center [1234, 247] width 21 height 21
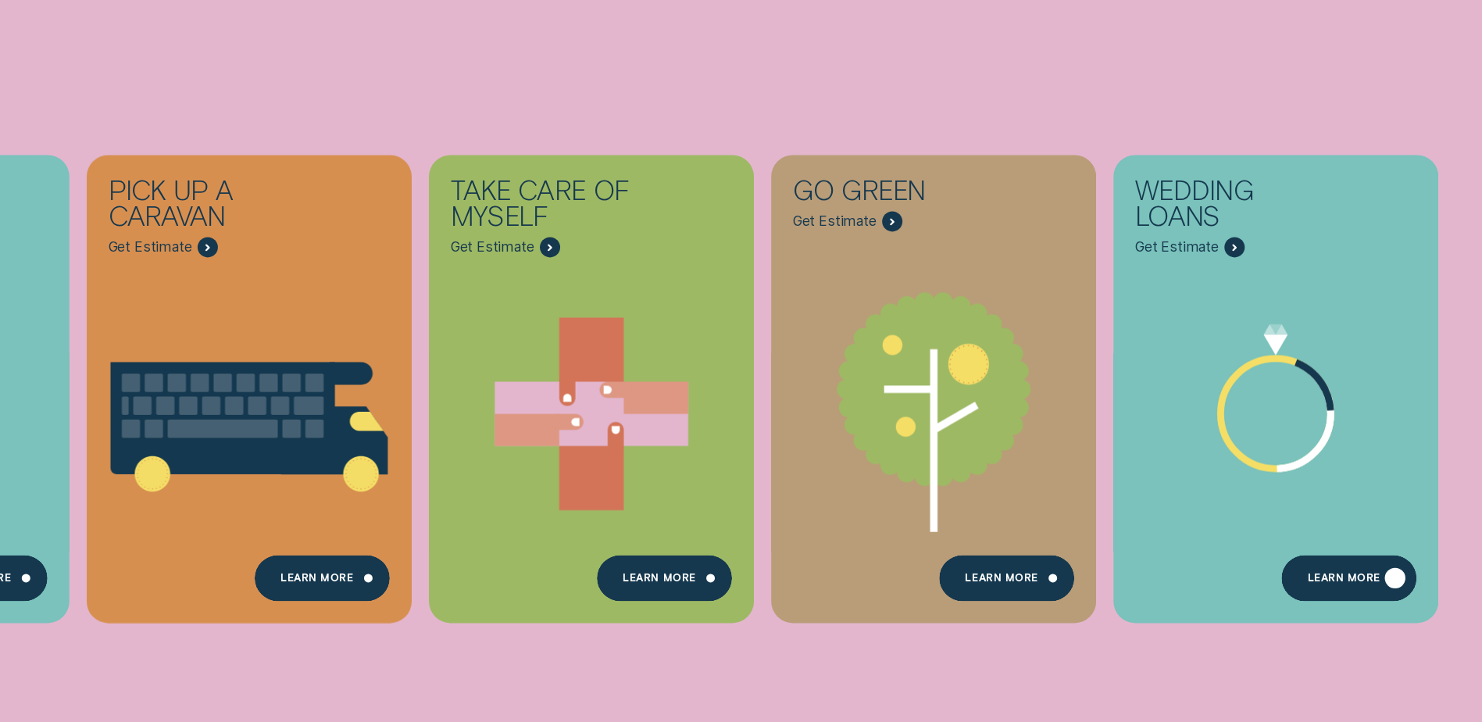
click at [1346, 568] on div "Learn more" at bounding box center [1348, 578] width 135 height 47
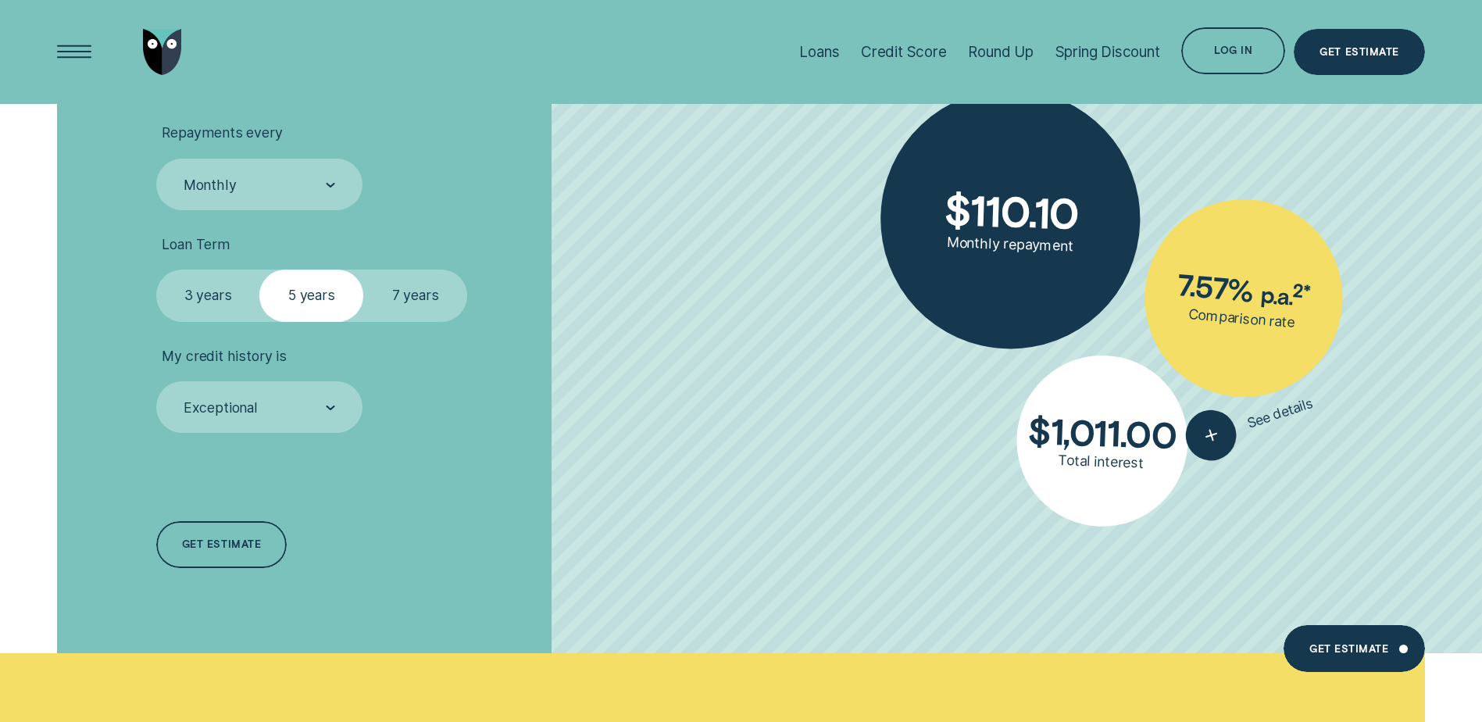
scroll to position [2265, 0]
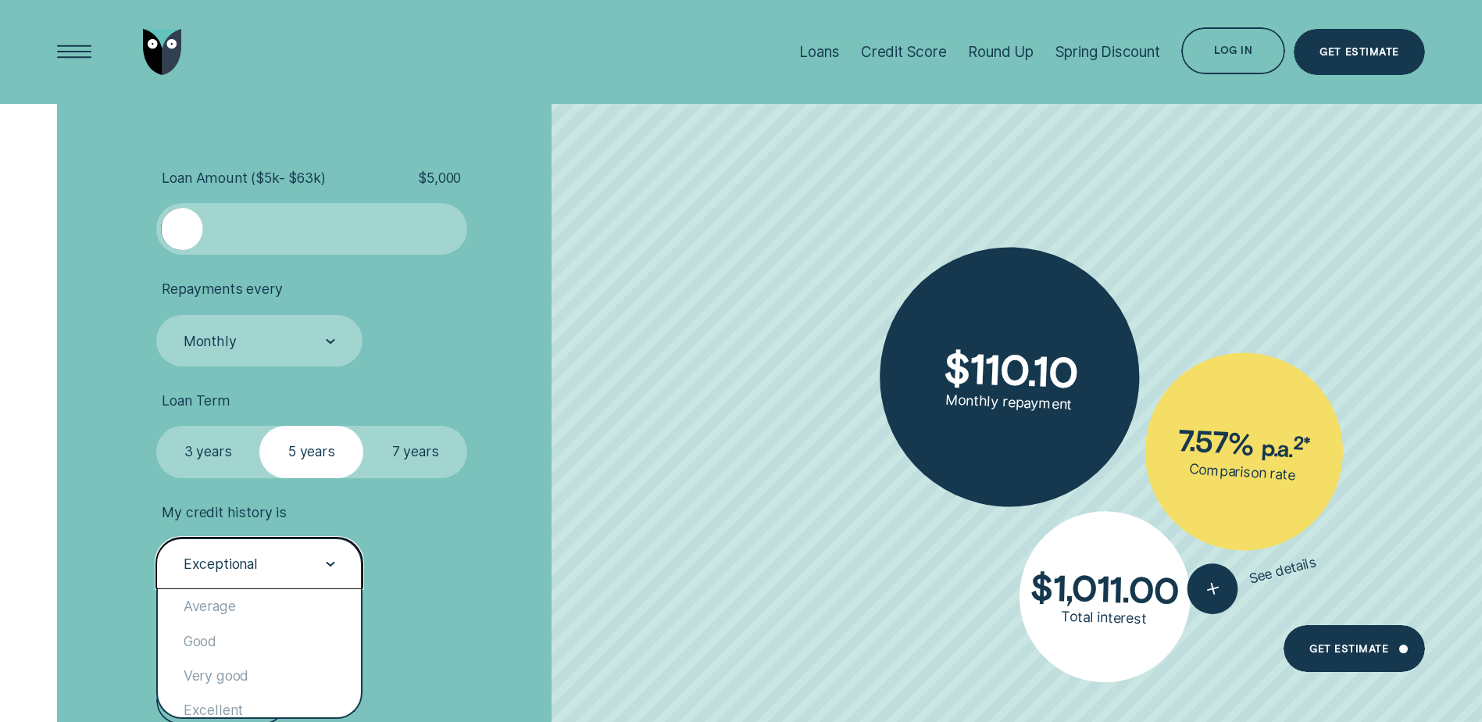
click at [330, 568] on div at bounding box center [330, 564] width 9 height 50
click at [471, 524] on li "My credit history is option Exceptional selected, 5 of 5. 5 results available. …" at bounding box center [394, 547] width 477 height 86
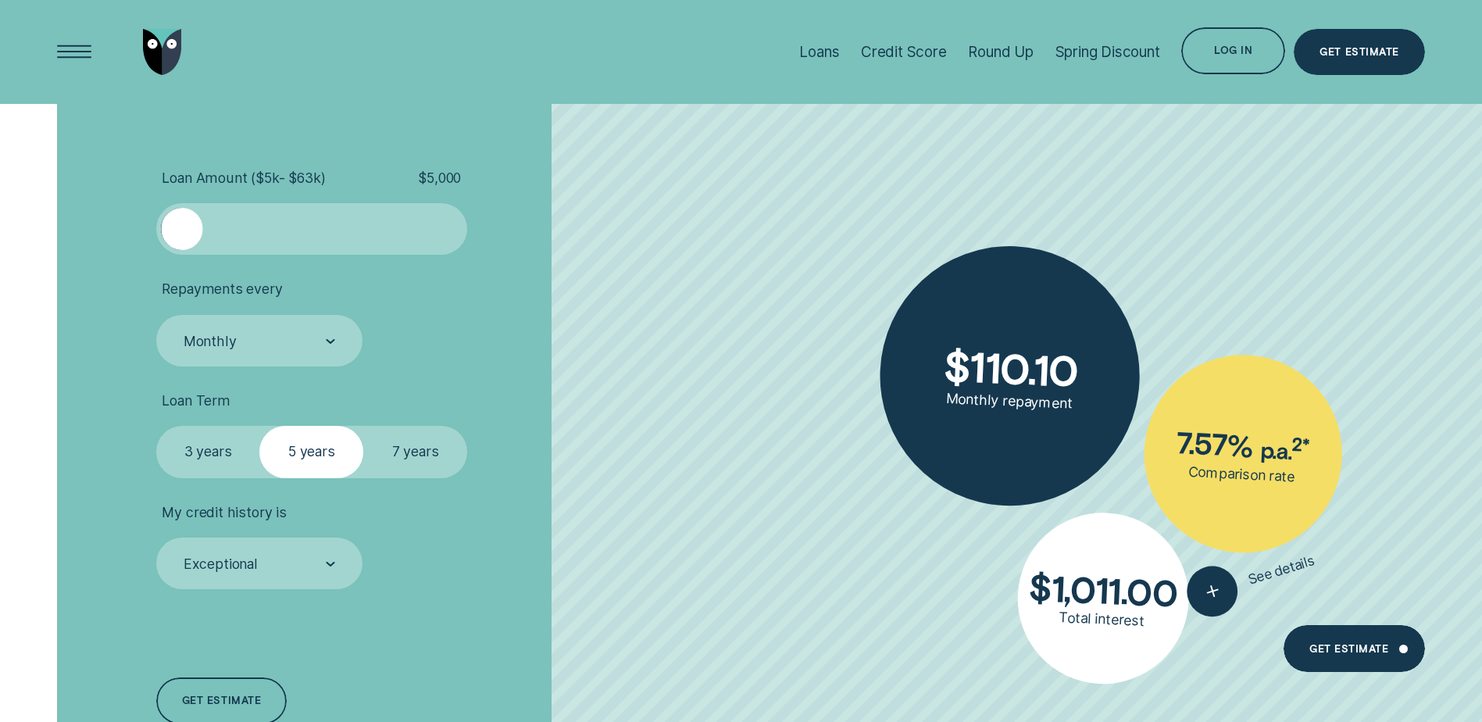
click at [216, 453] on label "3 years" at bounding box center [208, 452] width 104 height 52
click at [156, 426] on input "3 years" at bounding box center [156, 426] width 0 height 0
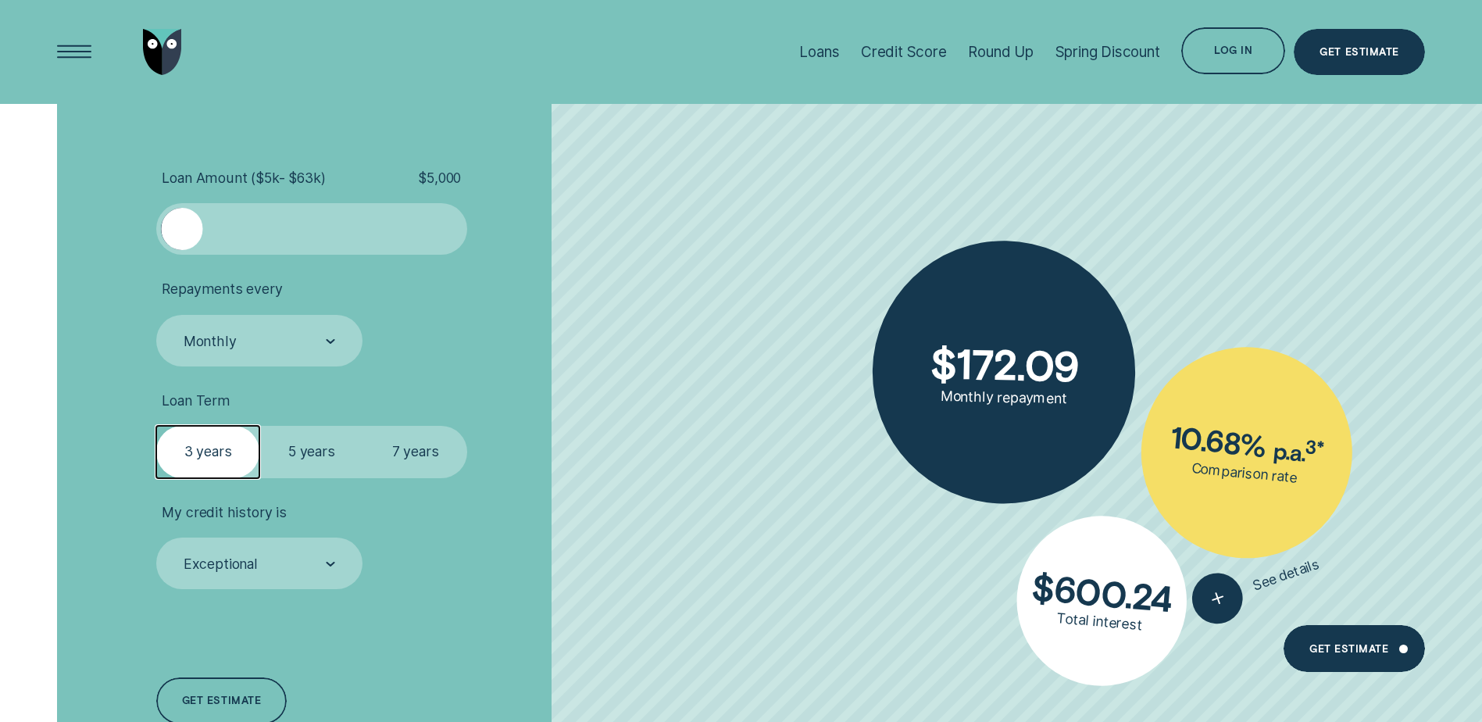
click at [384, 459] on label "7 years" at bounding box center [415, 452] width 104 height 52
click at [363, 426] on input "7 years" at bounding box center [363, 426] width 0 height 0
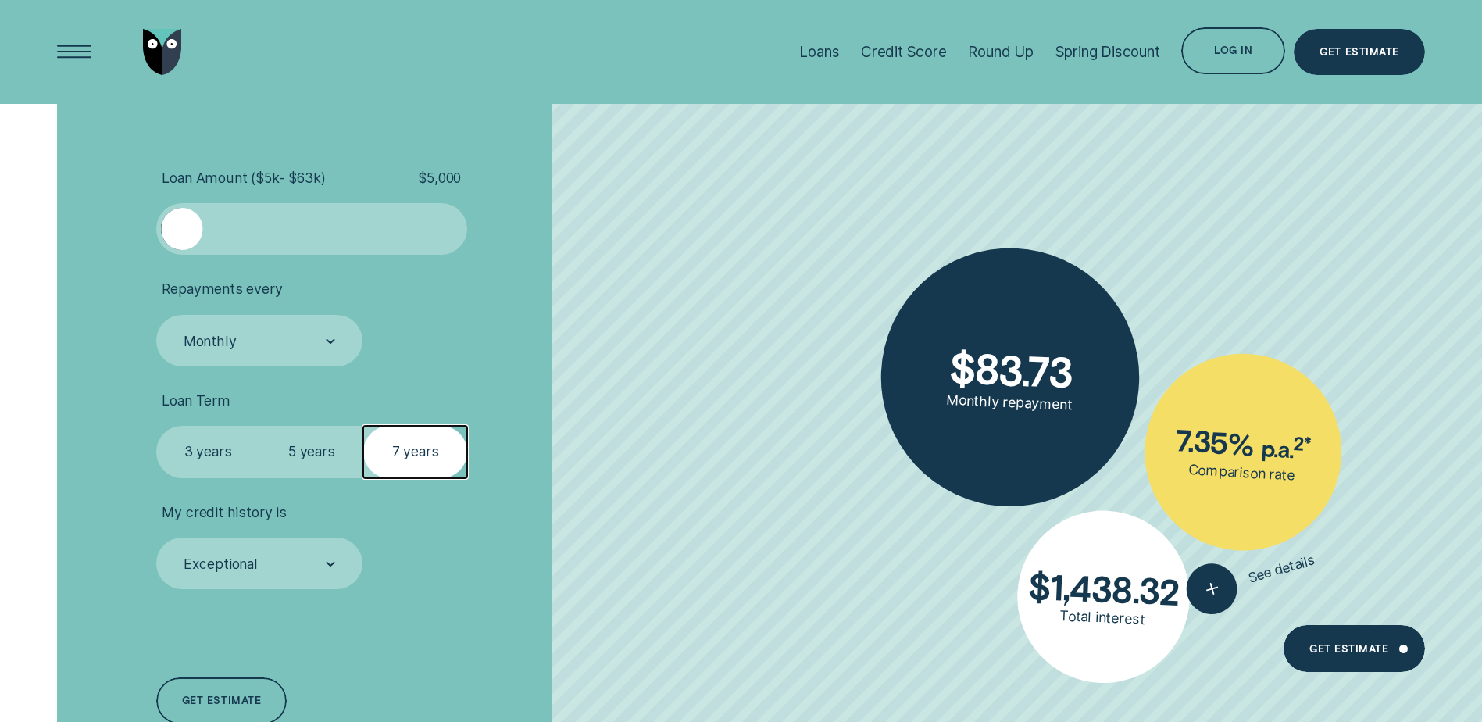
click at [179, 458] on label "3 years" at bounding box center [208, 452] width 104 height 52
click at [156, 426] on input "3 years" at bounding box center [156, 426] width 0 height 0
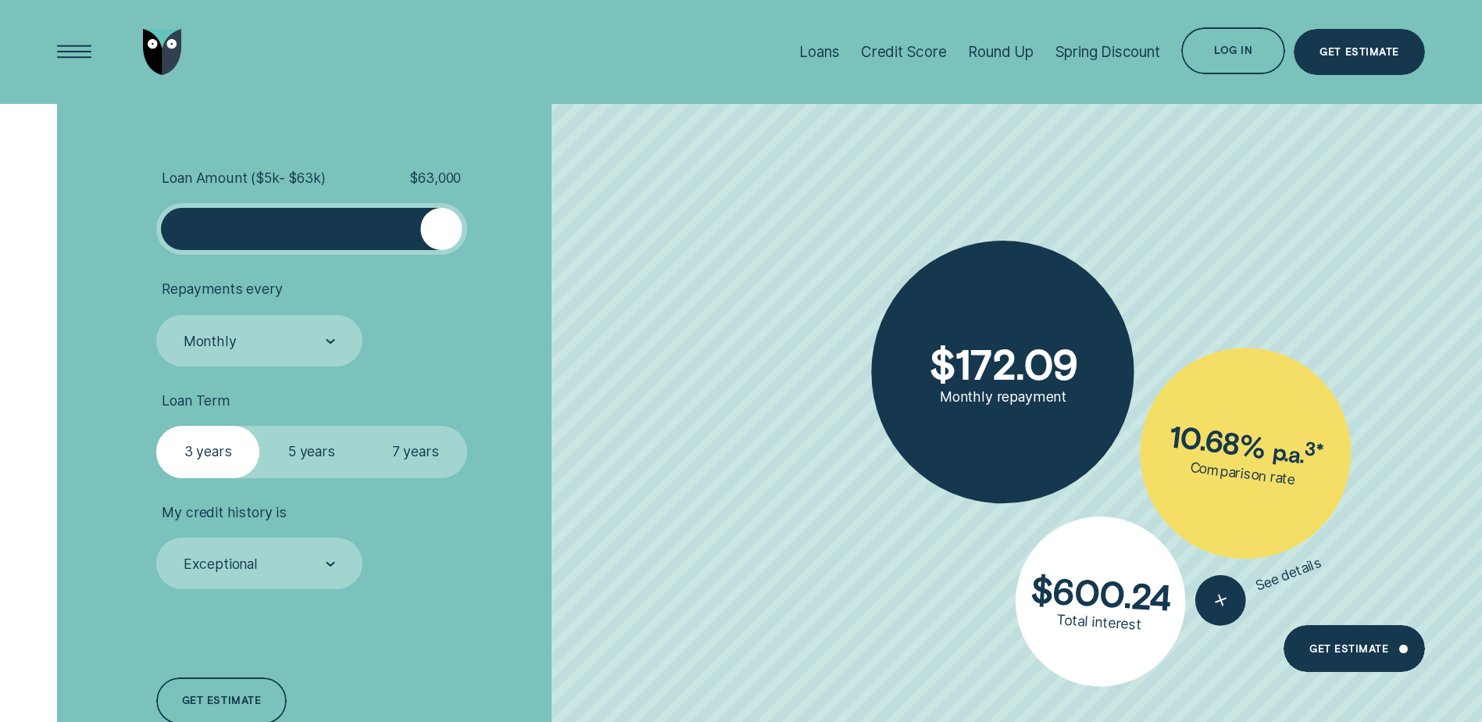
drag, startPoint x: 174, startPoint y: 233, endPoint x: 471, endPoint y: 222, distance: 297.1
click at [471, 222] on li "Loan Amount ( $5k - $63k ) $ 63,000" at bounding box center [394, 213] width 477 height 86
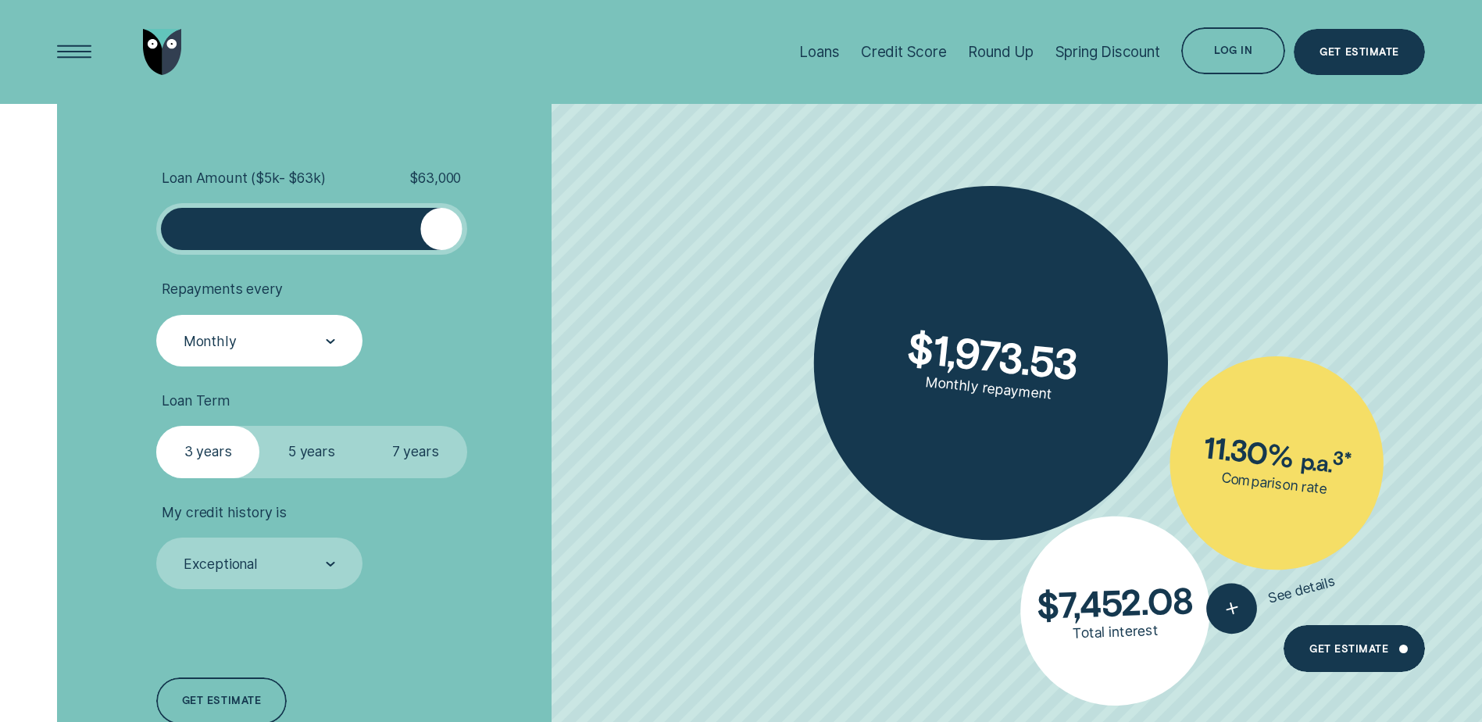
click at [231, 331] on div "Monthly" at bounding box center [258, 341] width 153 height 20
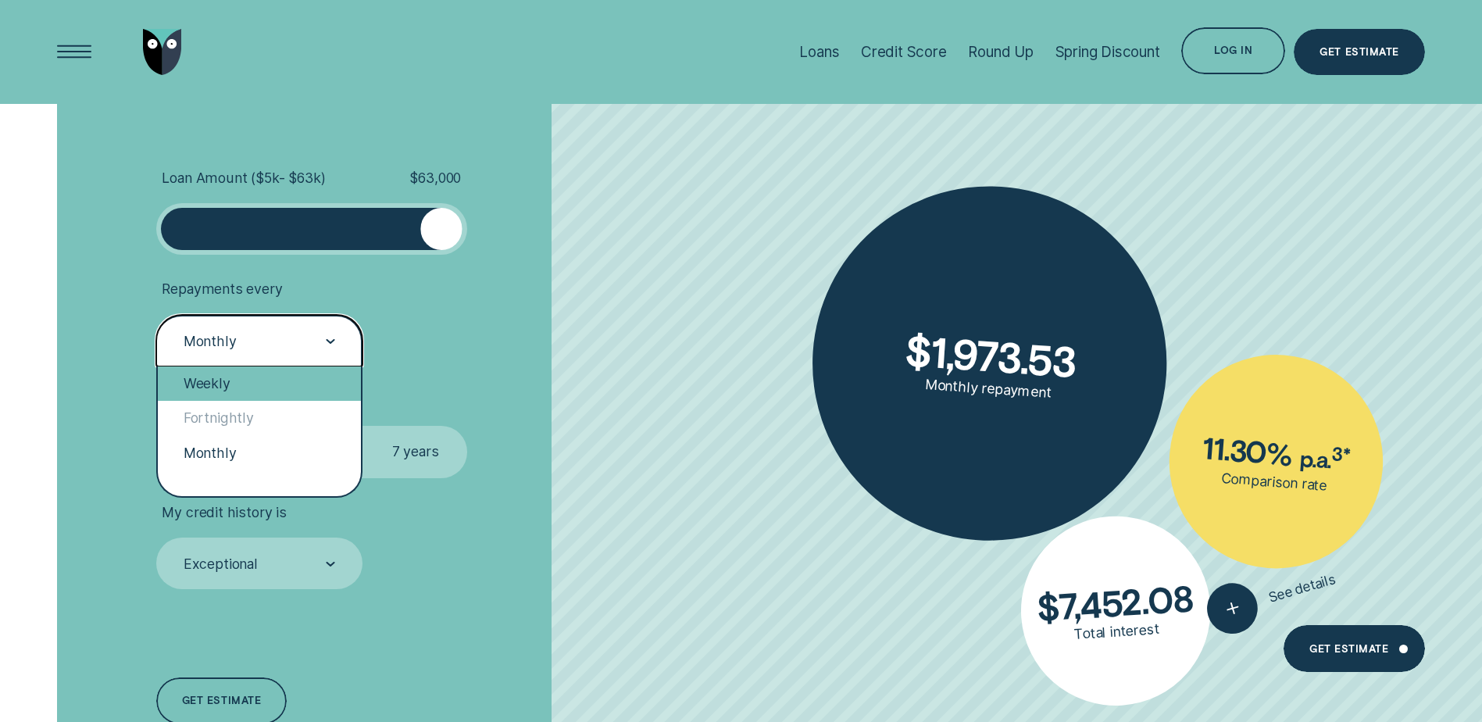
click at [247, 393] on div "Weekly" at bounding box center [259, 383] width 203 height 34
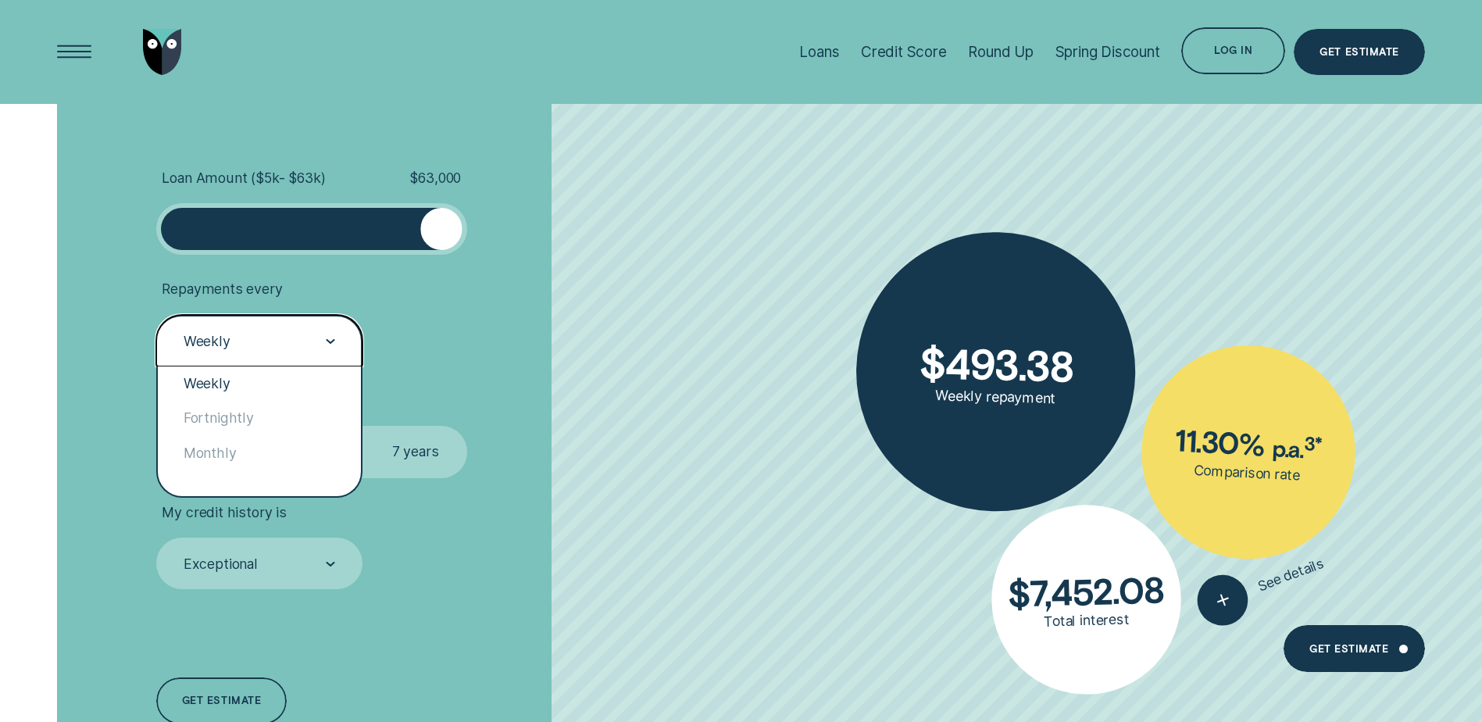
click at [257, 353] on div "Weekly" at bounding box center [259, 341] width 206 height 52
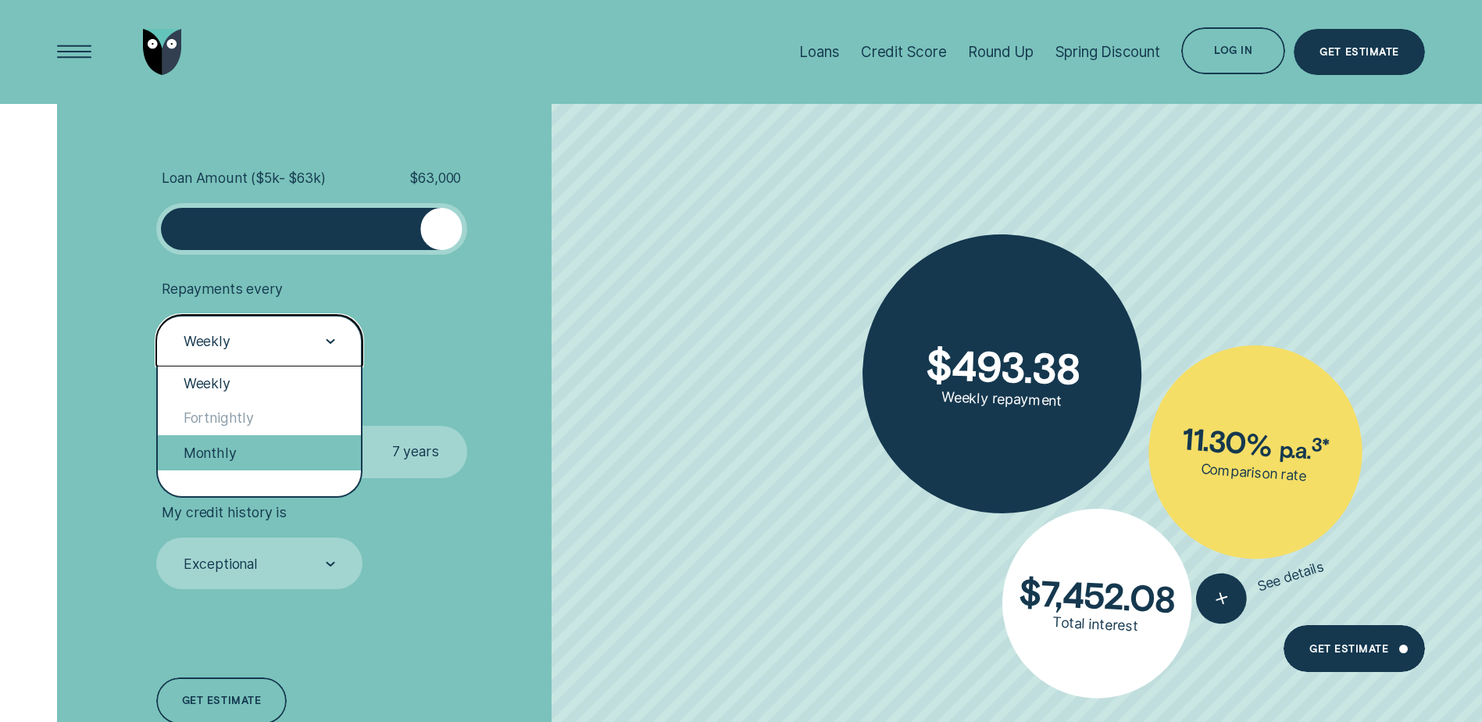
click at [251, 447] on div "Monthly" at bounding box center [259, 452] width 203 height 34
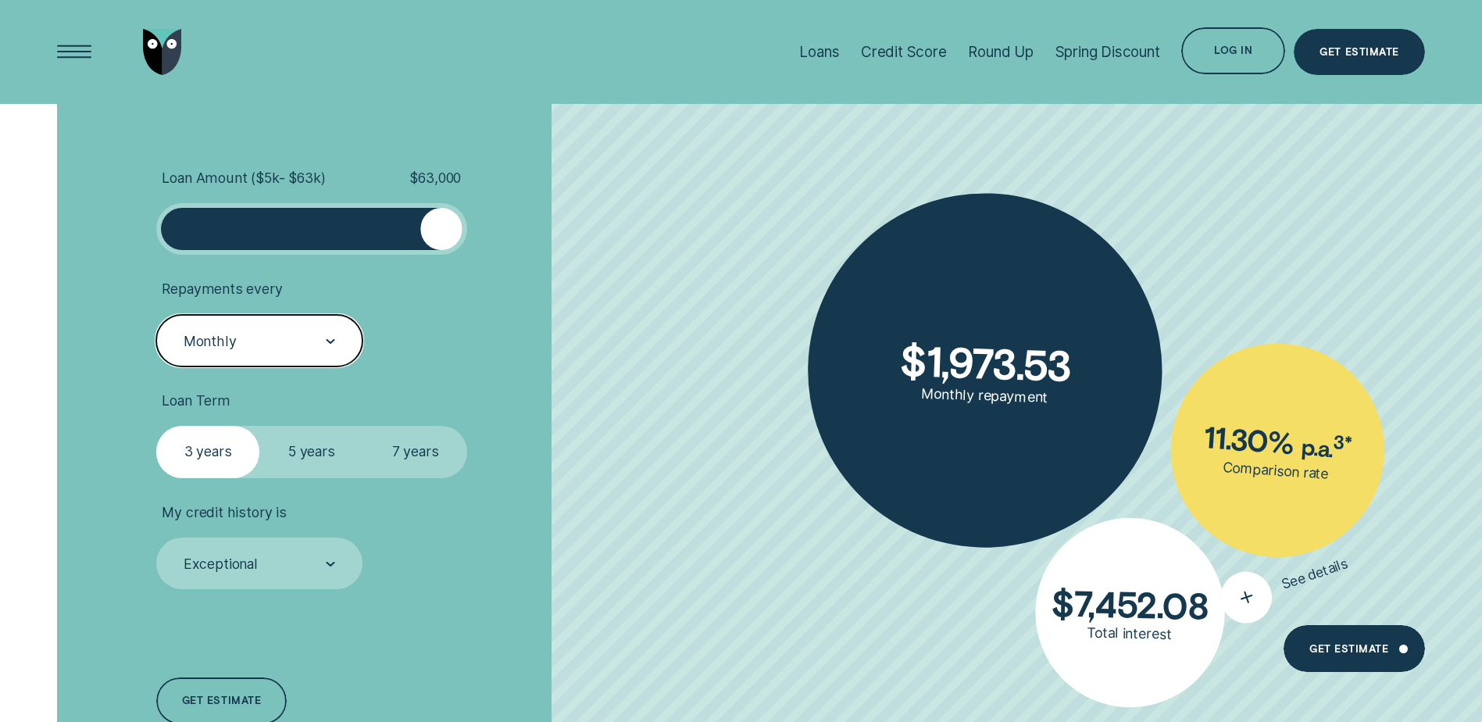
click at [1233, 614] on div "button" at bounding box center [1246, 597] width 66 height 66
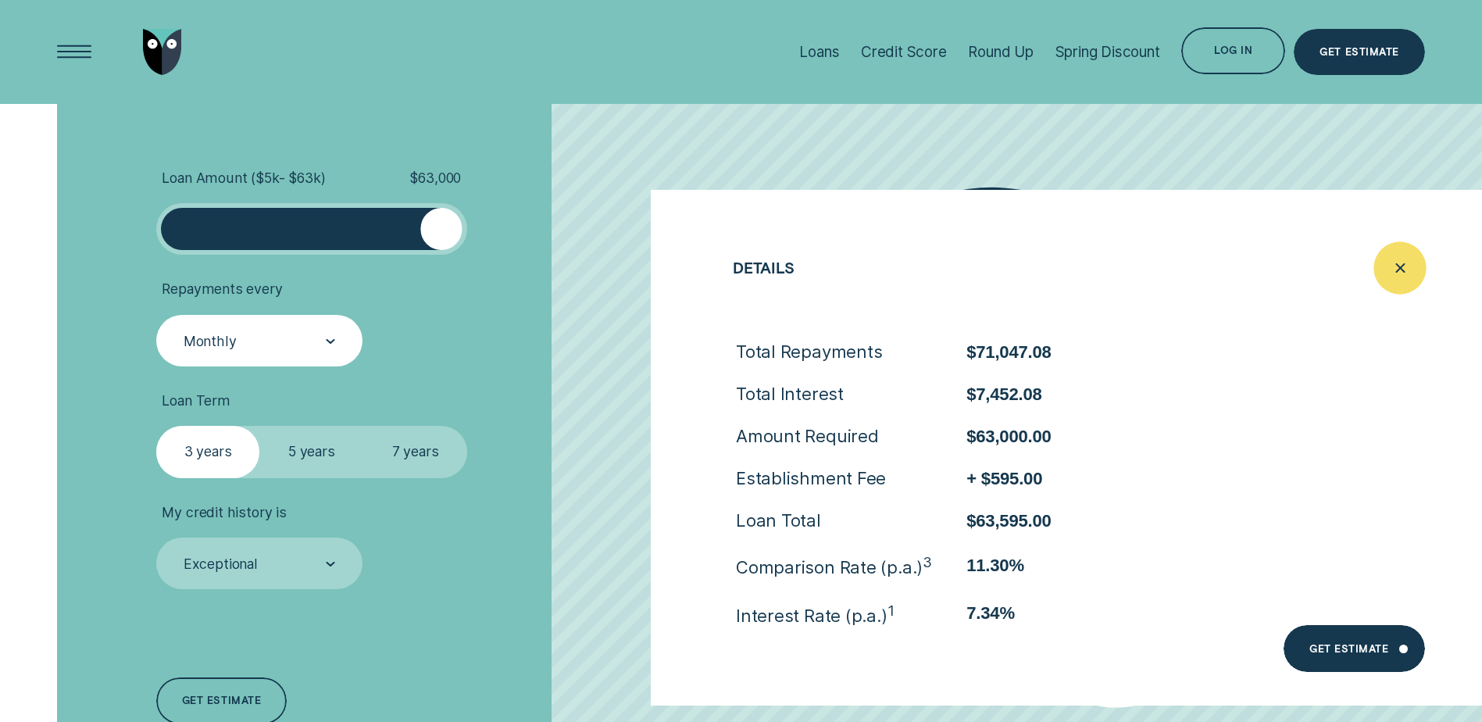
click at [1392, 277] on icon "Close loan details" at bounding box center [1400, 268] width 27 height 24
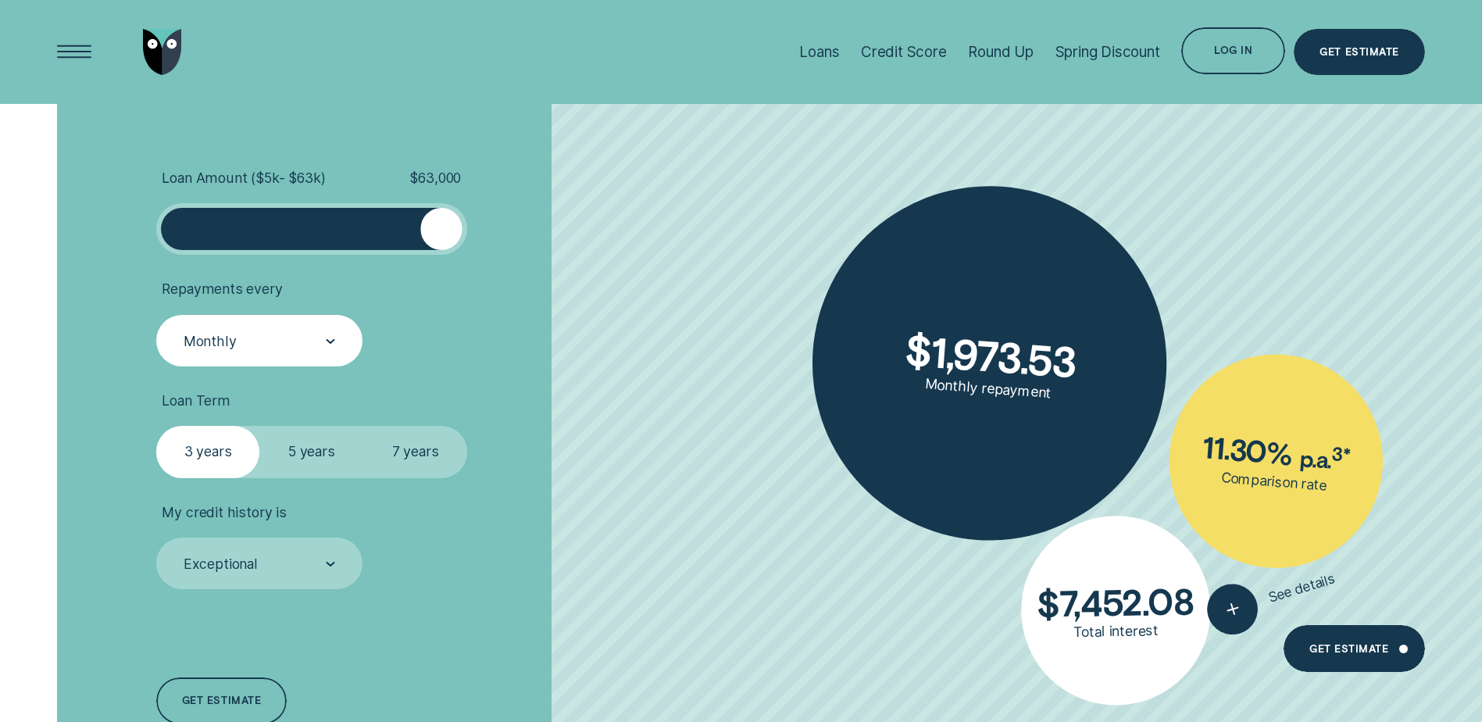
scroll to position [2322, 0]
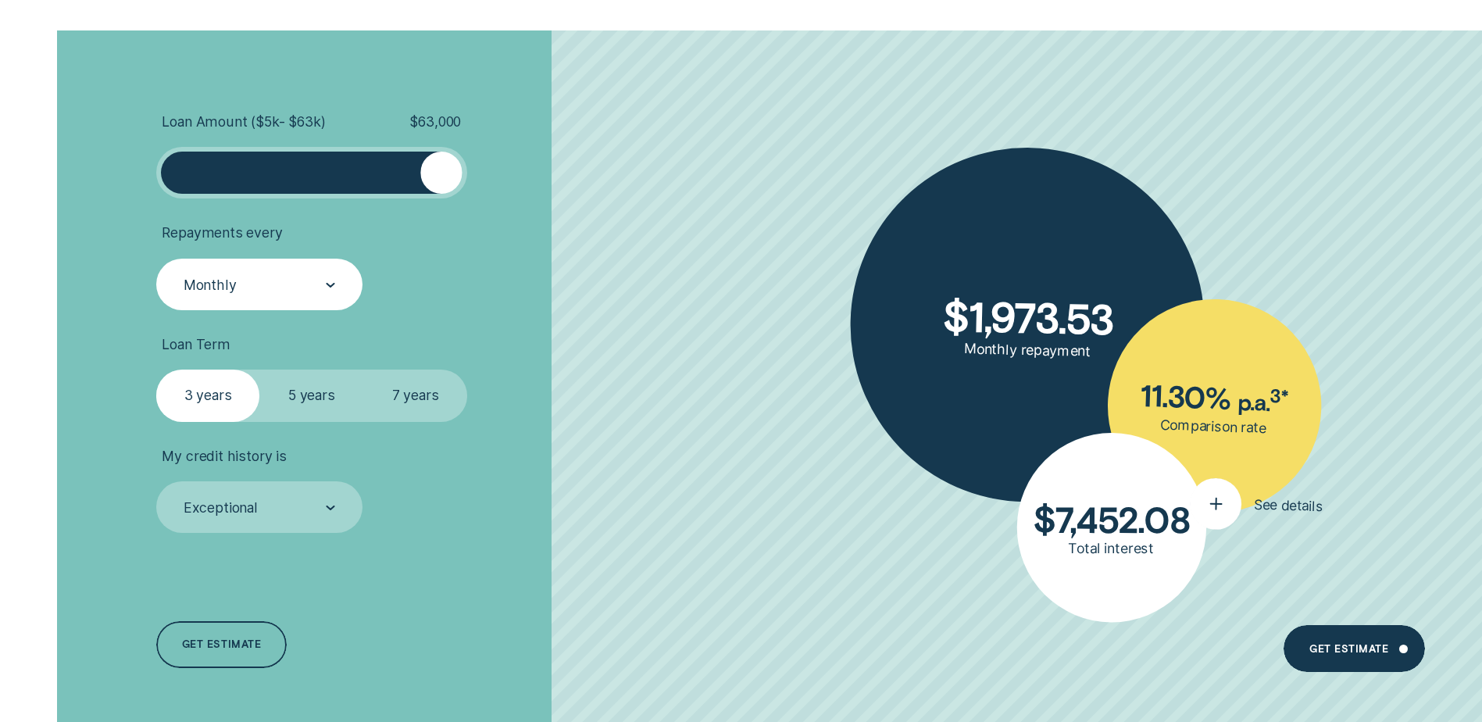
click at [1226, 509] on icon "button" at bounding box center [1215, 503] width 27 height 24
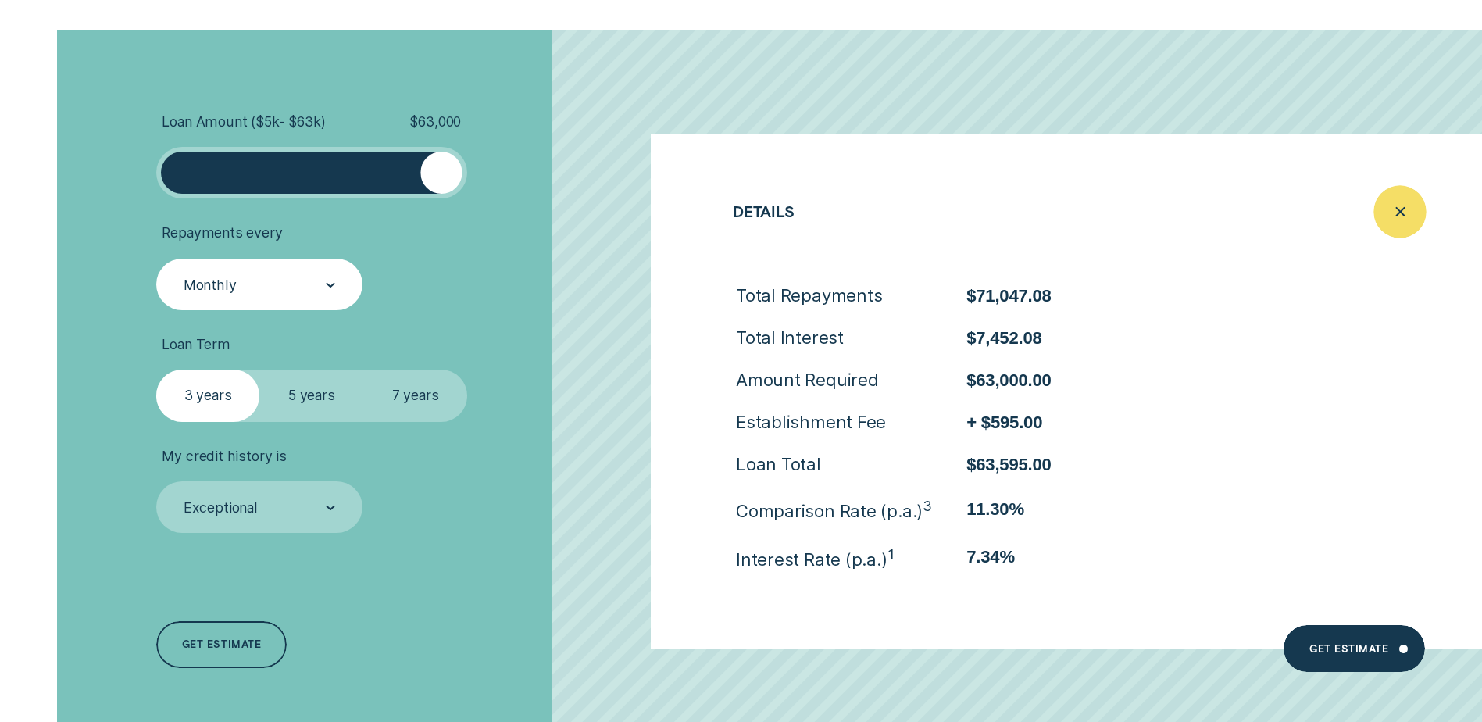
click at [1391, 202] on icon "Close loan details" at bounding box center [1400, 212] width 27 height 24
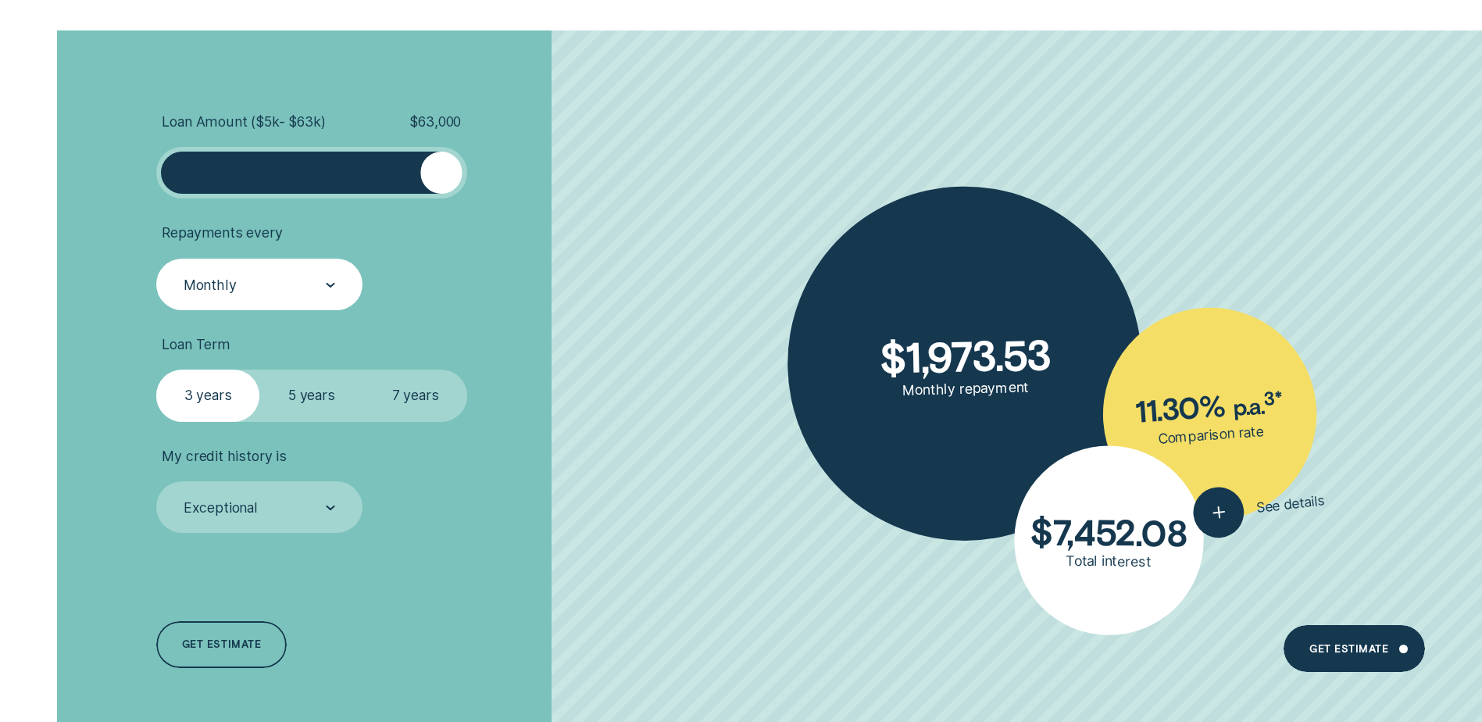
click at [395, 396] on label "7 years" at bounding box center [415, 396] width 104 height 52
click at [363, 370] on input "7 years" at bounding box center [363, 370] width 0 height 0
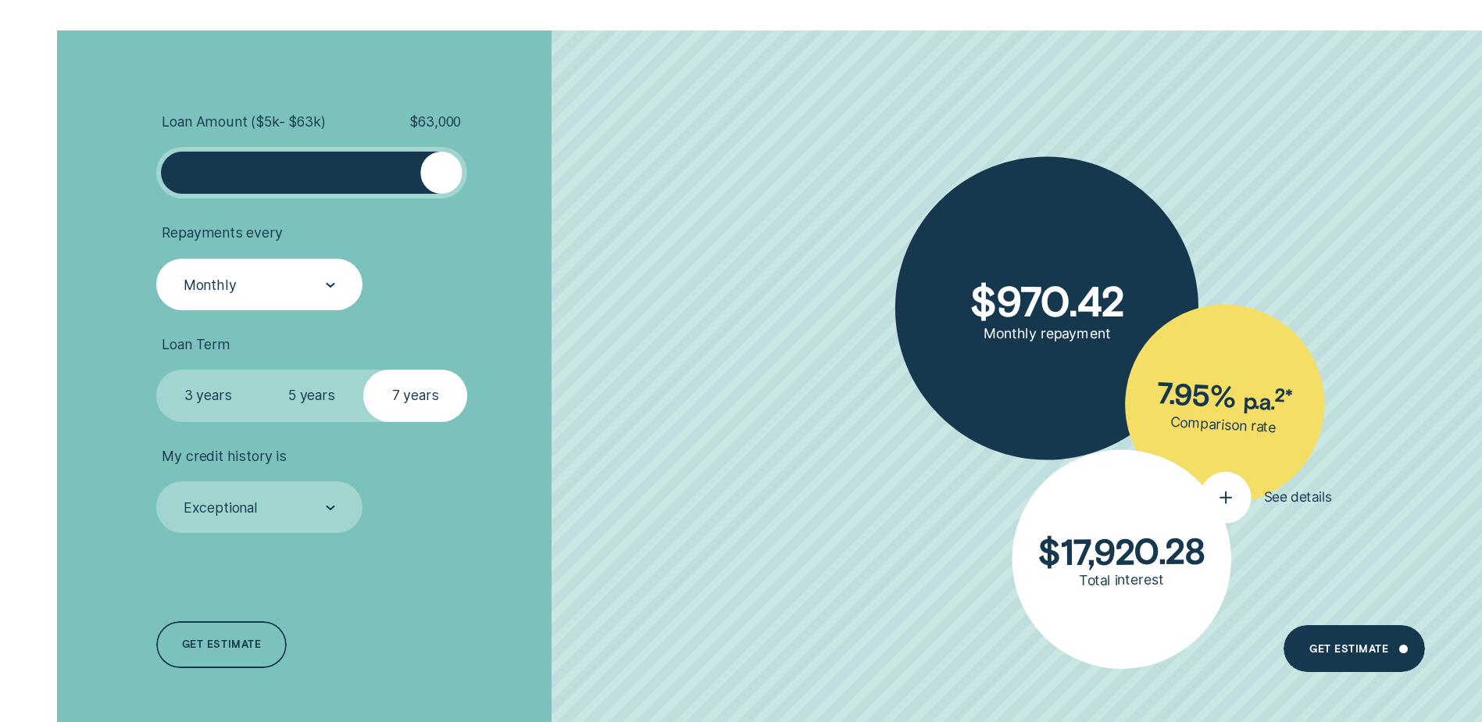
click at [1207, 494] on div "button" at bounding box center [1225, 497] width 52 height 52
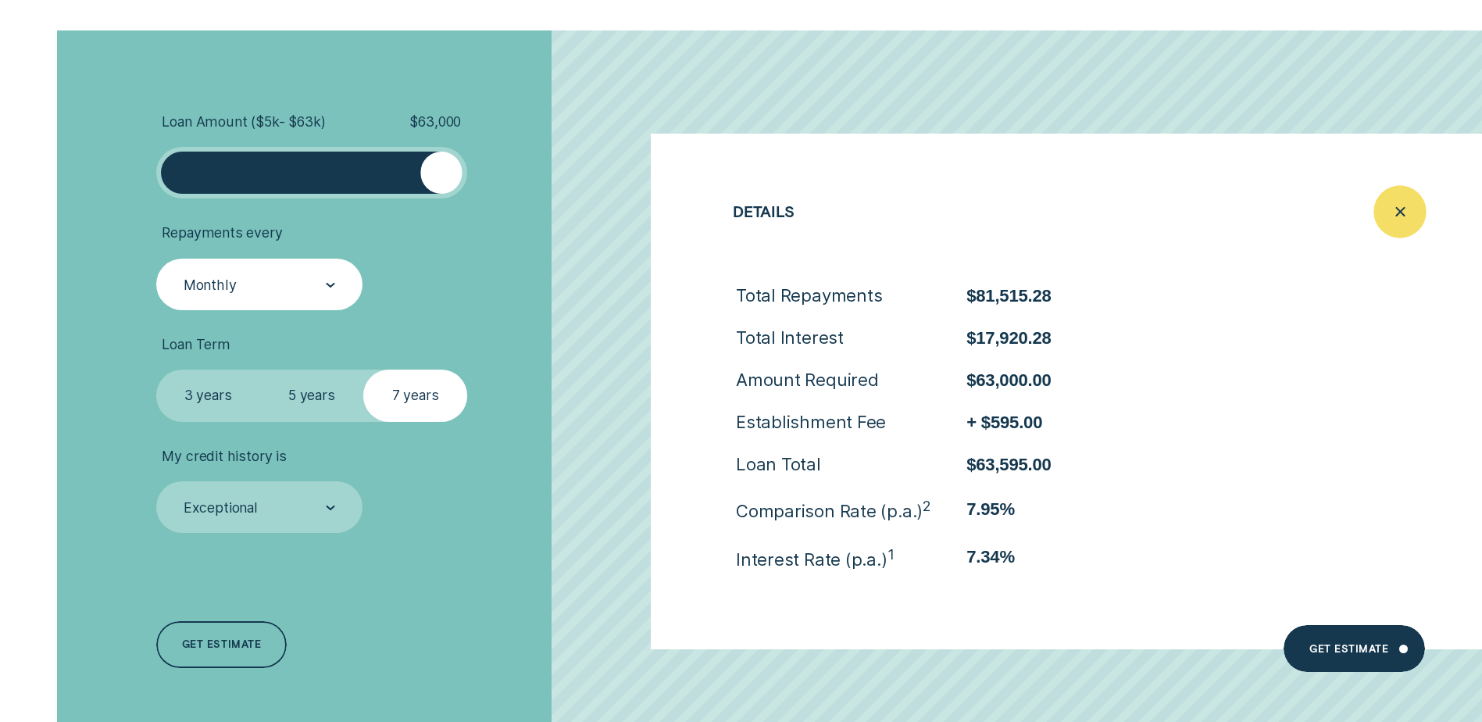
click at [1388, 209] on icon "Close loan details" at bounding box center [1400, 212] width 27 height 24
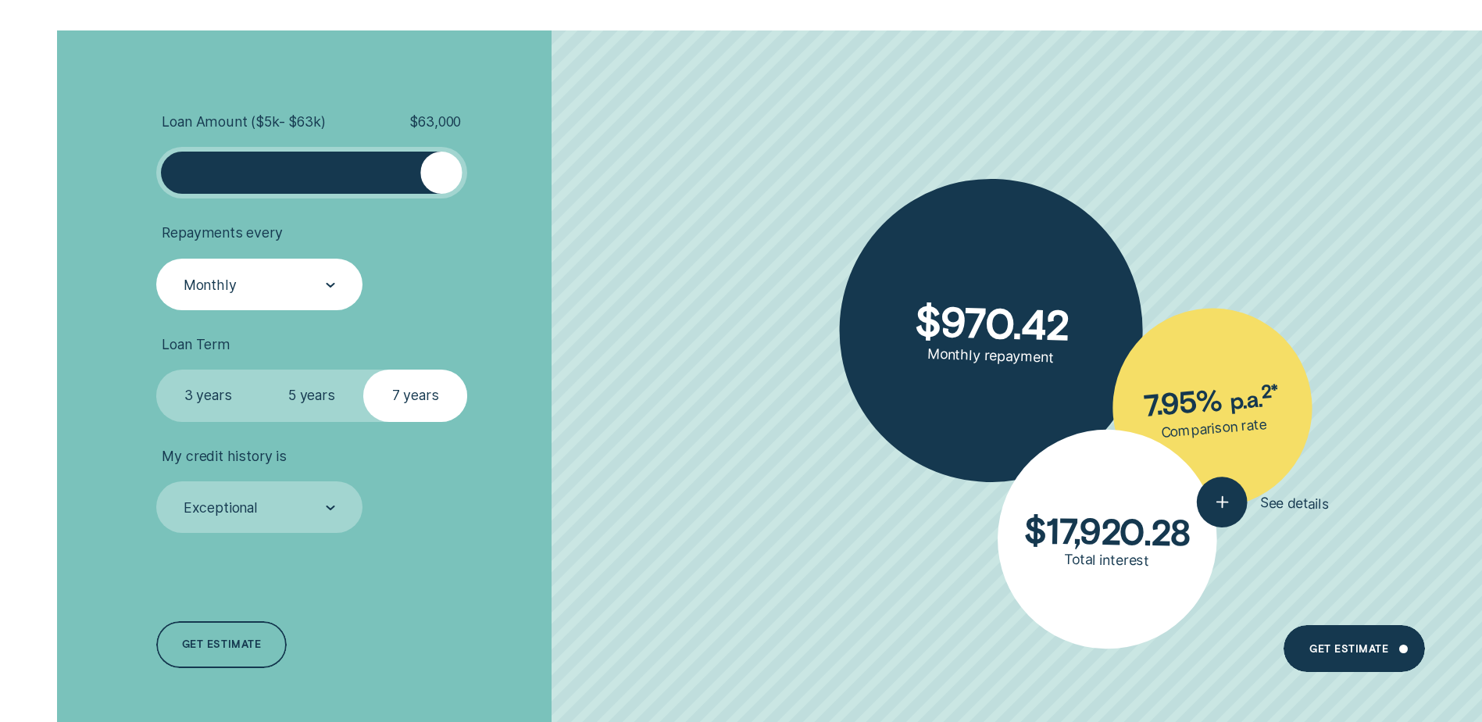
click at [246, 391] on label "3 years" at bounding box center [208, 396] width 104 height 52
click at [156, 370] on input "3 years" at bounding box center [156, 370] width 0 height 0
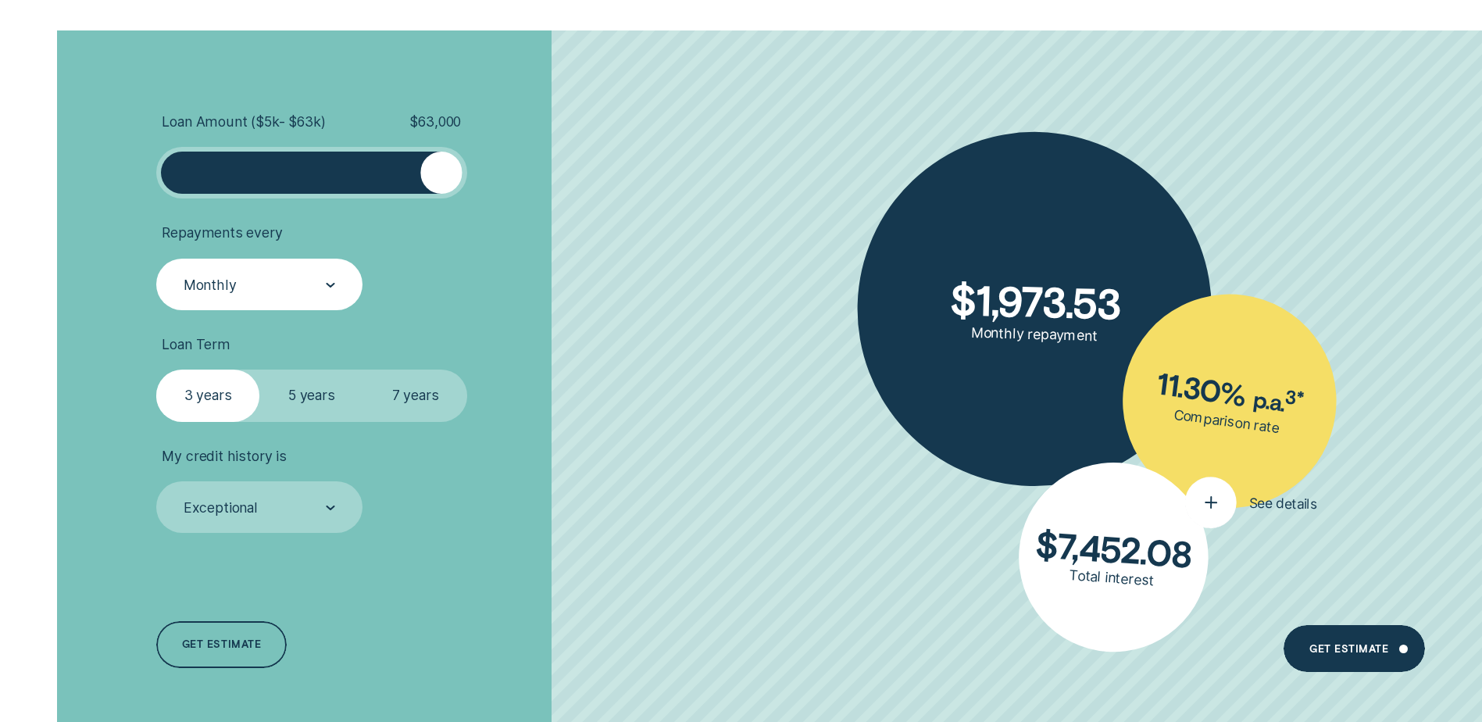
click at [1219, 512] on icon "button" at bounding box center [1211, 502] width 27 height 24
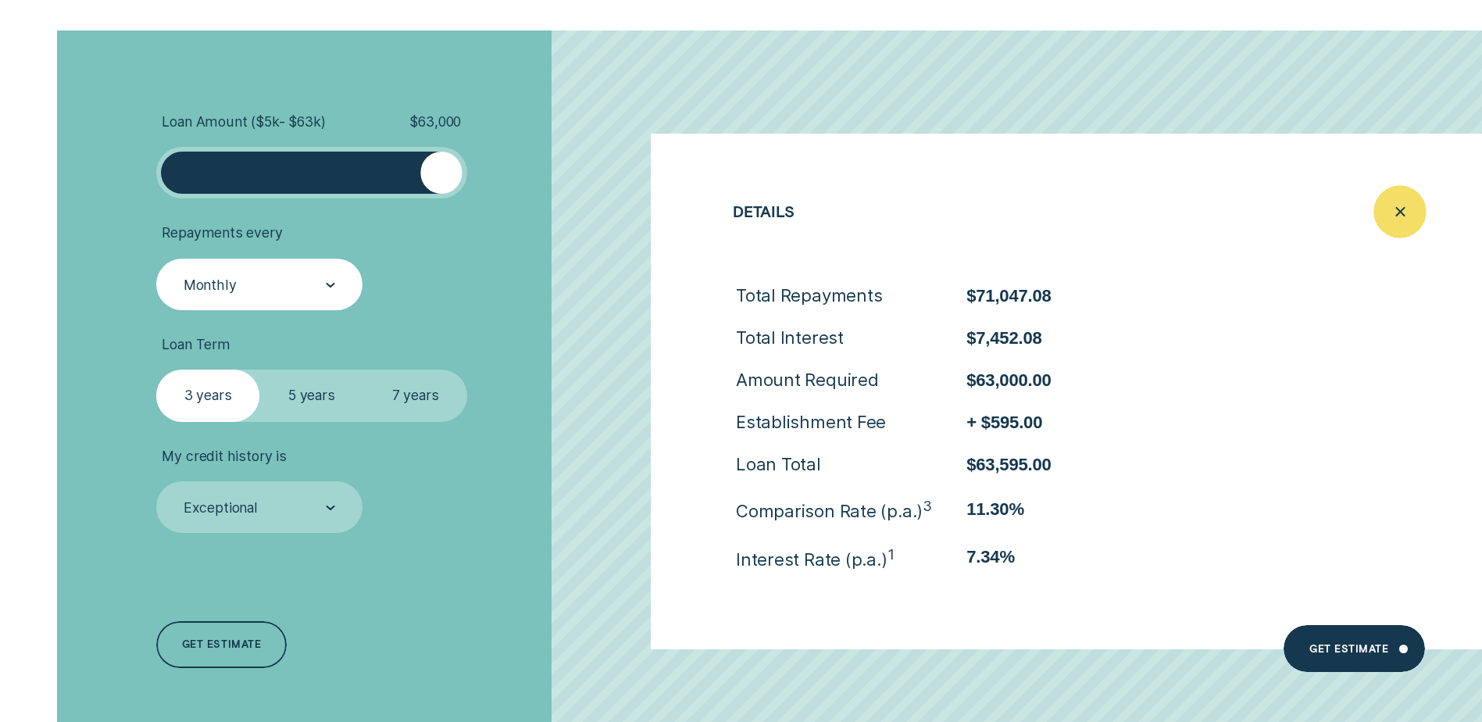
click at [1392, 207] on icon "Close loan details" at bounding box center [1400, 212] width 27 height 24
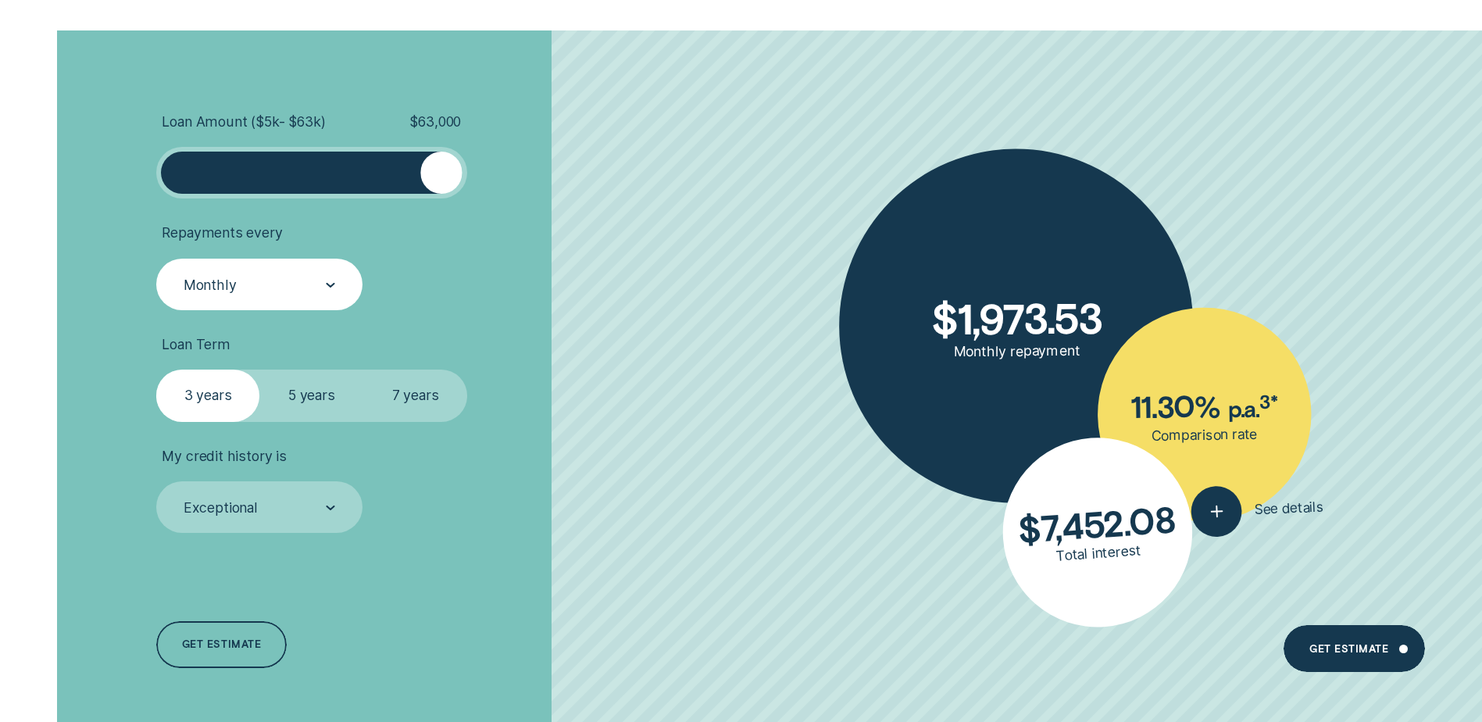
click at [432, 398] on label "7 years" at bounding box center [415, 396] width 104 height 52
click at [363, 370] on input "7 years" at bounding box center [363, 370] width 0 height 0
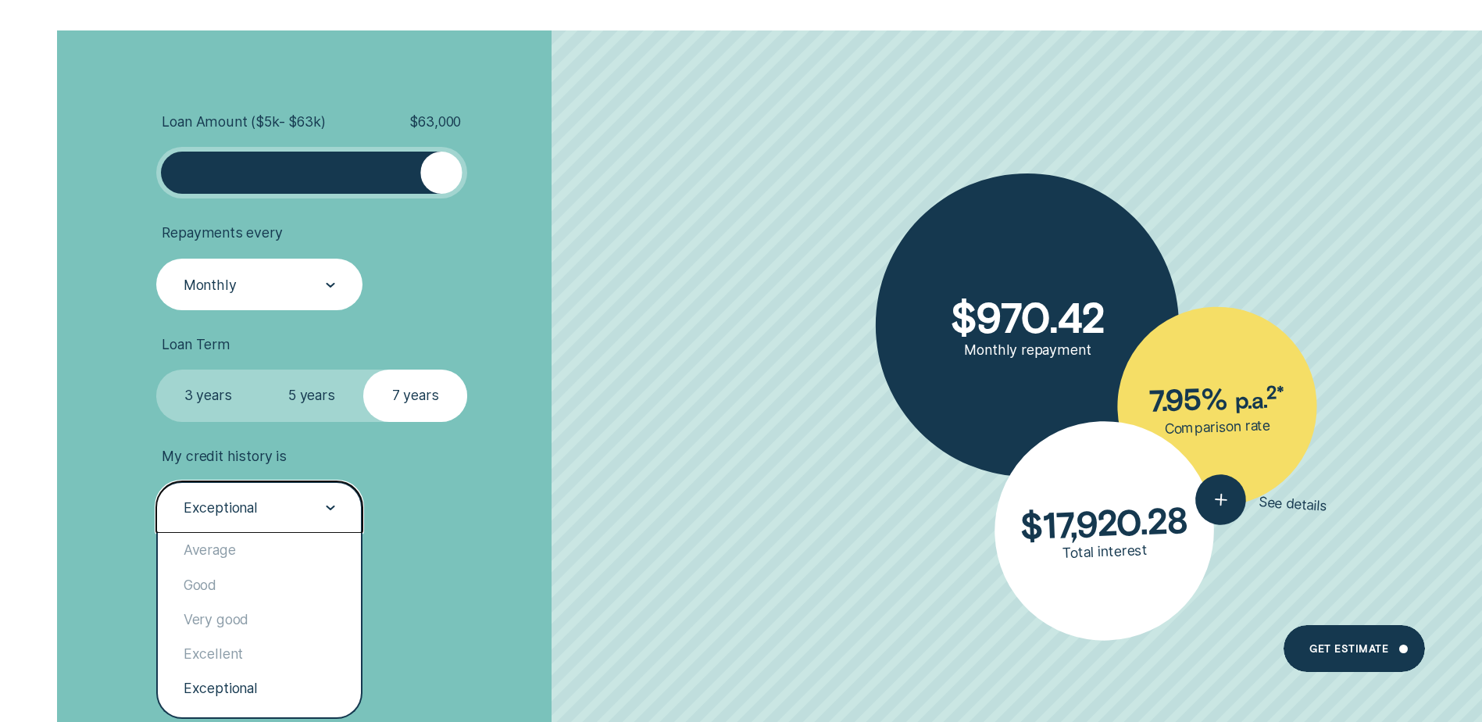
click at [271, 509] on div "Exceptional" at bounding box center [258, 508] width 153 height 20
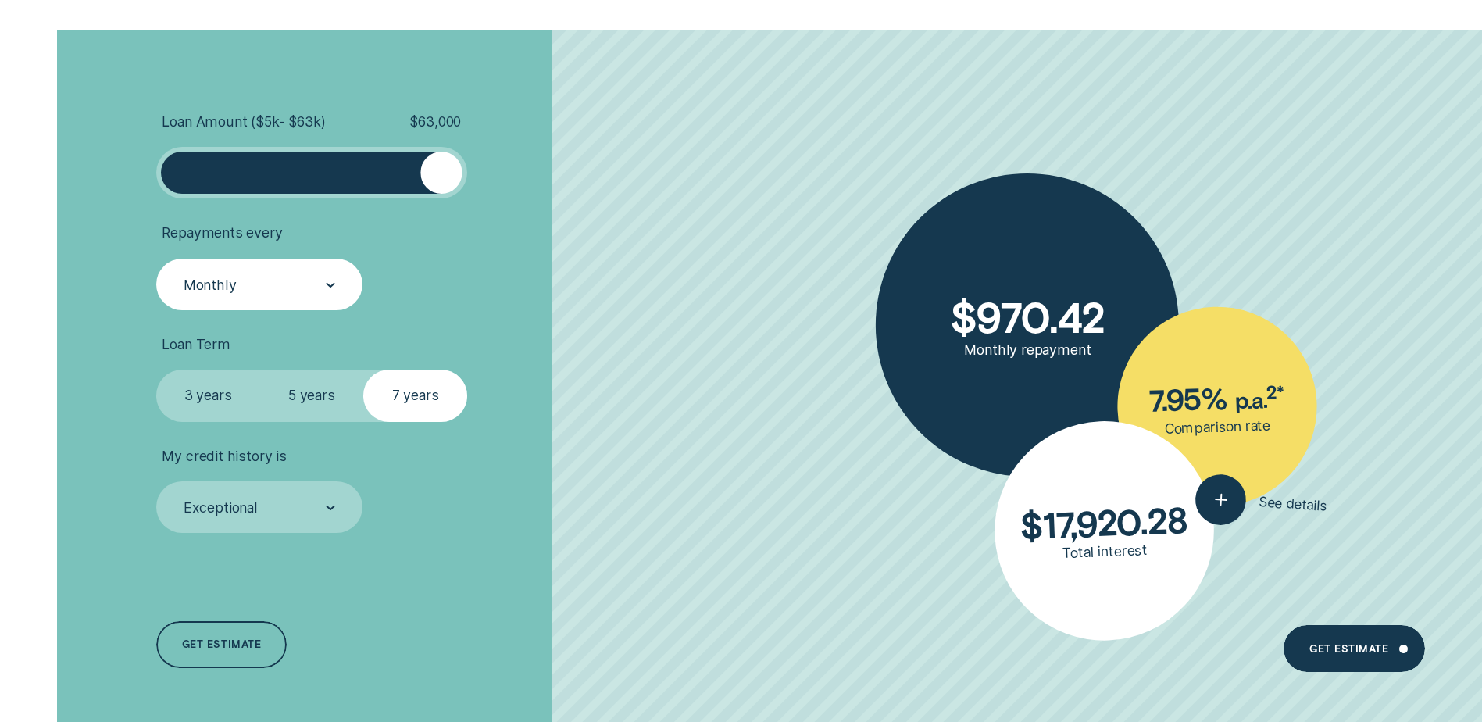
click at [469, 565] on div "Loan Amount ( $5k - $63k ) $ 63,000 Repayments every Monthly Loan Term Select L…" at bounding box center [395, 391] width 494 height 723
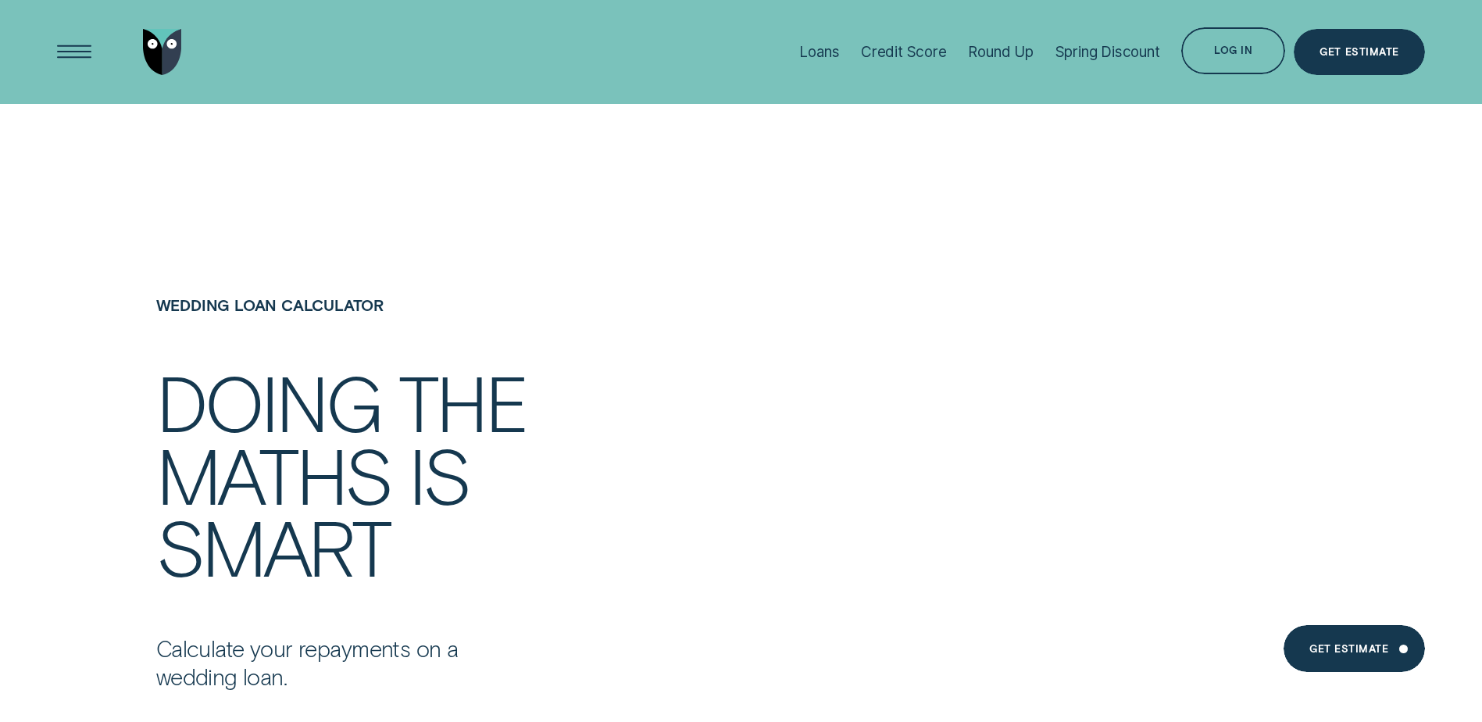
scroll to position [1462, 0]
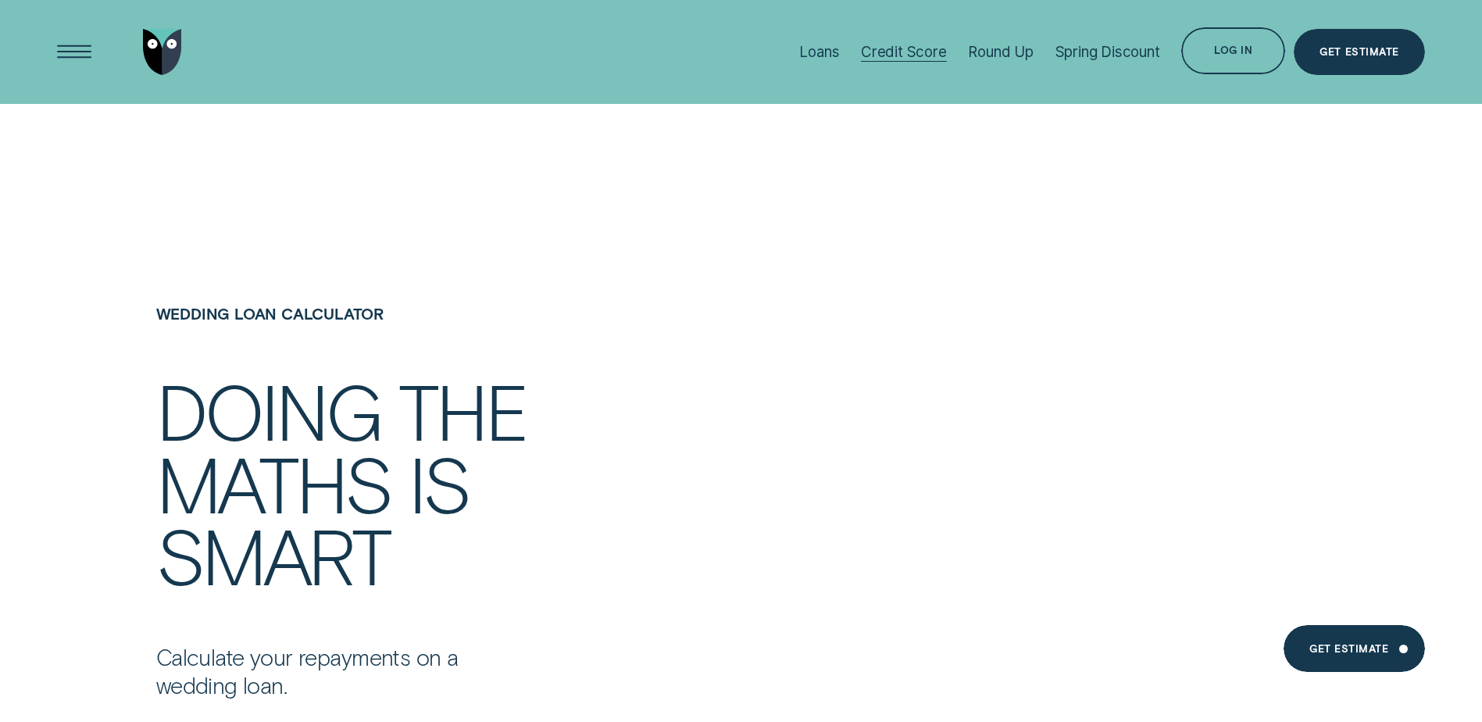
click at [866, 53] on div "Credit Score" at bounding box center [904, 52] width 86 height 18
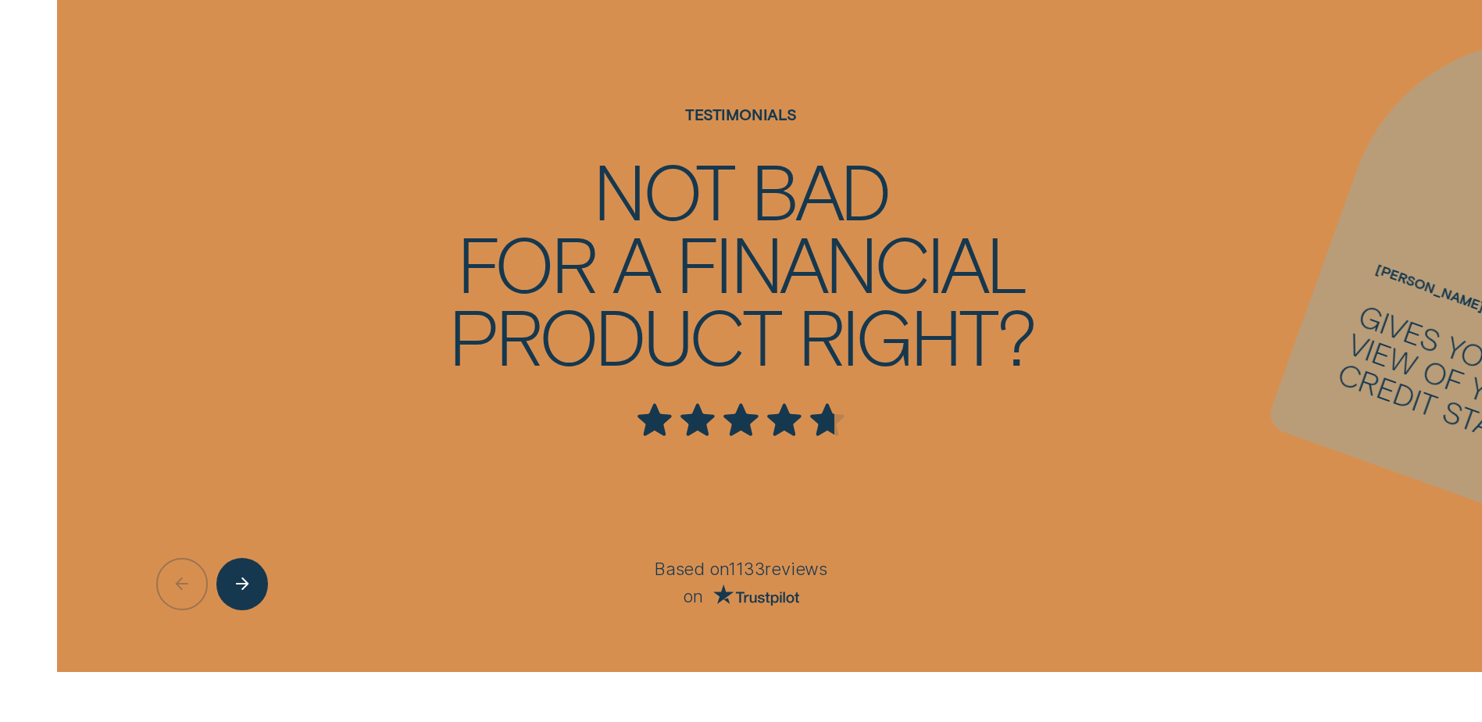
scroll to position [4297, 0]
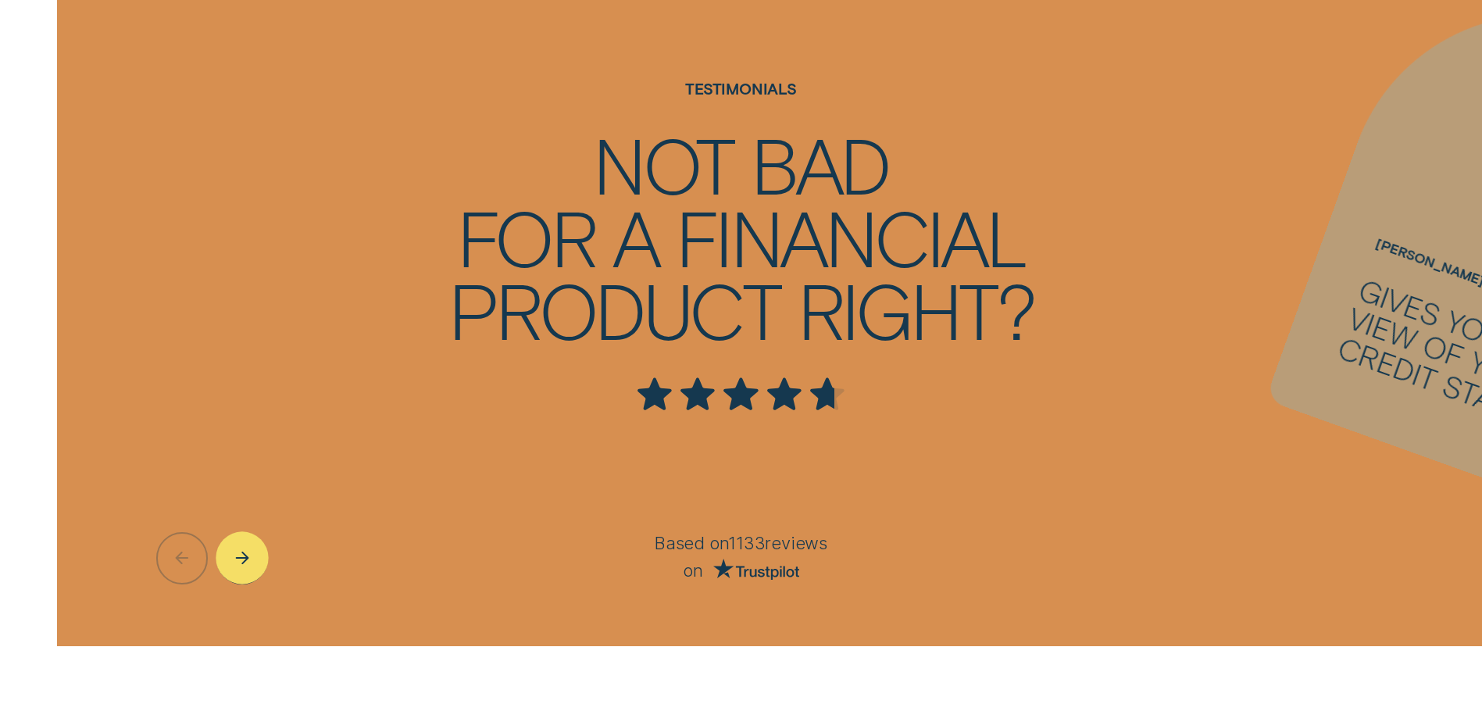
click at [264, 569] on div "Next button" at bounding box center [242, 558] width 53 height 53
